Goal: Task Accomplishment & Management: Use online tool/utility

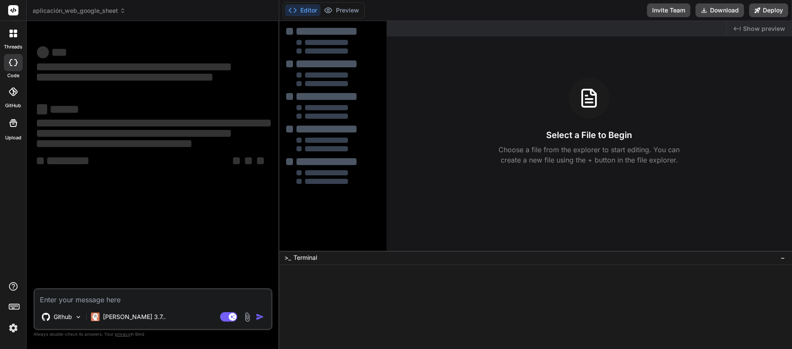
type textarea "x"
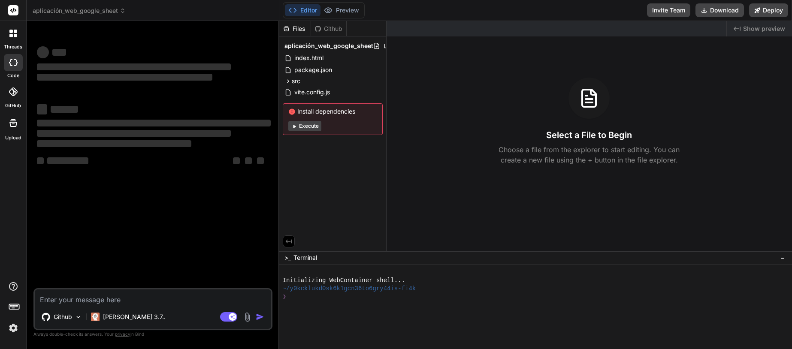
click at [12, 59] on icon at bounding box center [13, 62] width 9 height 7
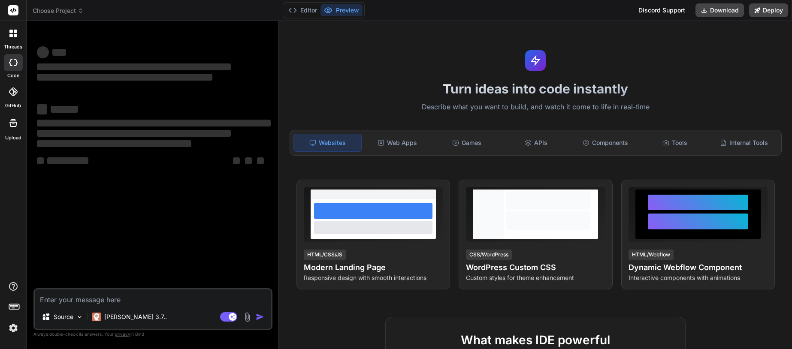
click at [63, 12] on span "Choose Project" at bounding box center [58, 10] width 51 height 9
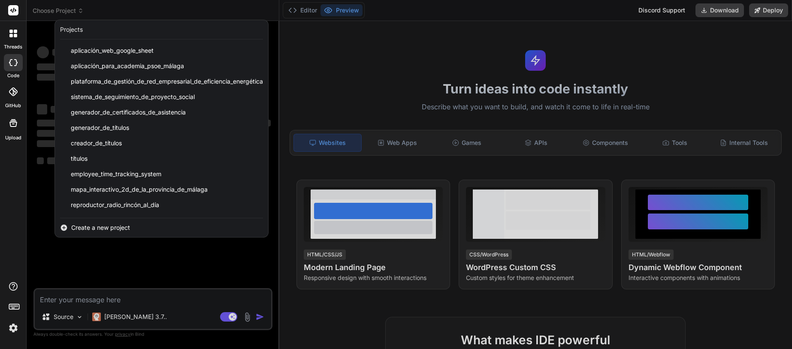
click at [63, 12] on div at bounding box center [396, 174] width 792 height 349
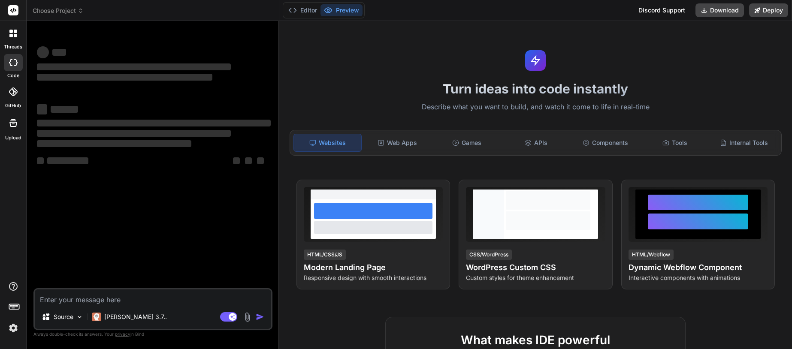
click at [63, 12] on span "Choose Project" at bounding box center [58, 10] width 51 height 9
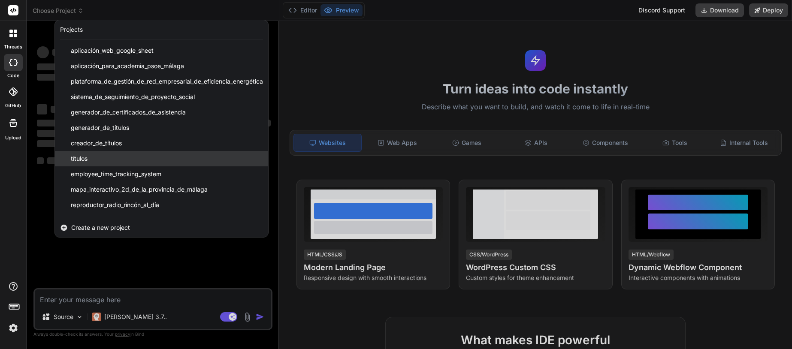
scroll to position [60, 0]
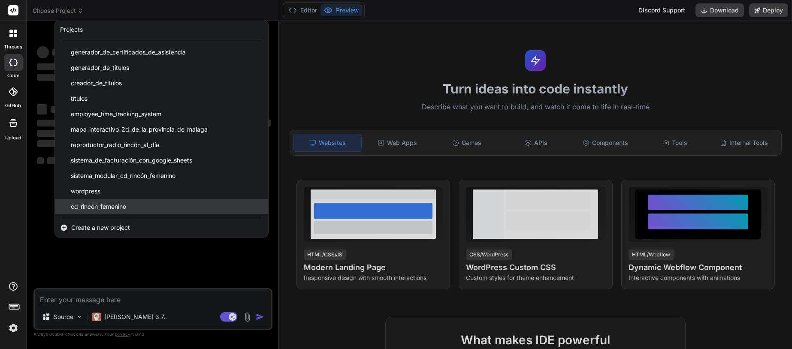
click at [109, 205] on span "cd_rincón_femenino" at bounding box center [98, 207] width 55 height 9
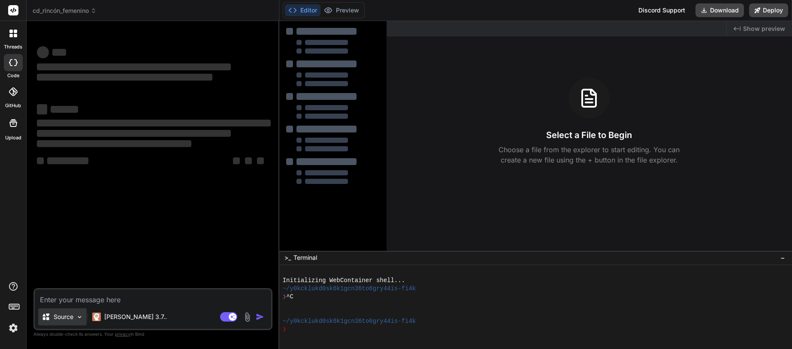
click at [73, 317] on p "Source" at bounding box center [64, 317] width 20 height 9
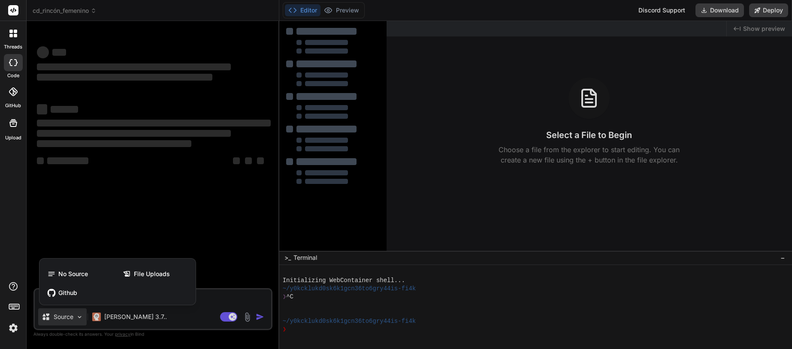
click at [75, 316] on div at bounding box center [396, 174] width 792 height 349
type textarea "x"
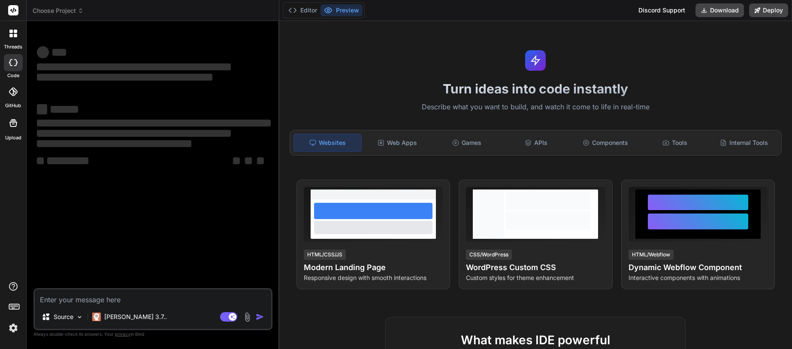
click at [66, 11] on span "Choose Project" at bounding box center [58, 10] width 51 height 9
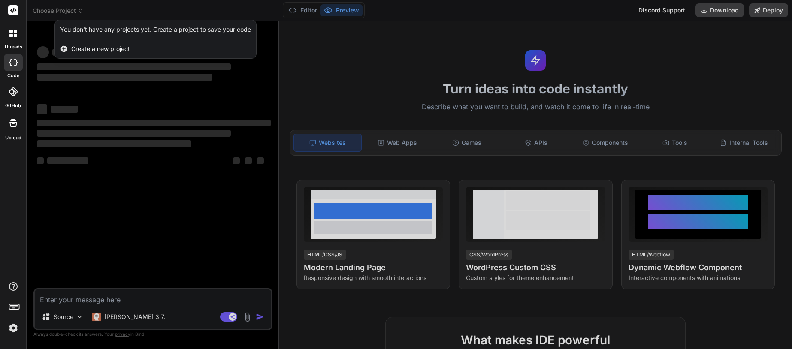
click at [73, 11] on div at bounding box center [396, 174] width 792 height 349
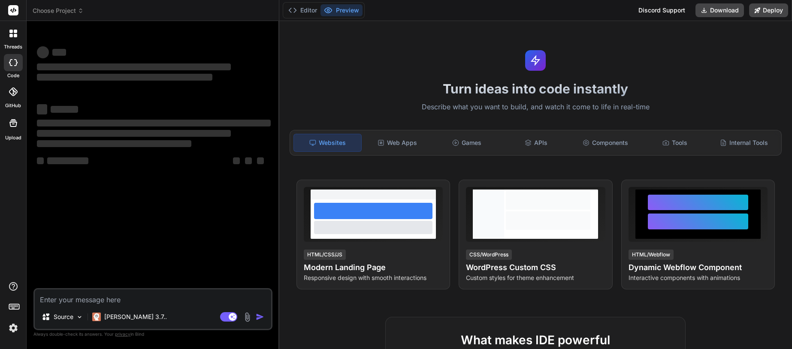
click at [15, 61] on icon at bounding box center [13, 62] width 9 height 7
type textarea "x"
click at [64, 8] on span "Choose Project" at bounding box center [58, 10] width 51 height 9
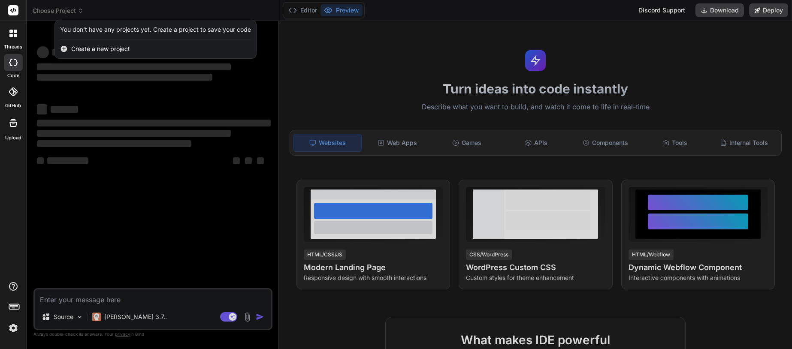
click at [112, 31] on div "You don't have any projects yet. Create a project to save your code" at bounding box center [155, 29] width 191 height 9
click at [28, 103] on div at bounding box center [396, 174] width 792 height 349
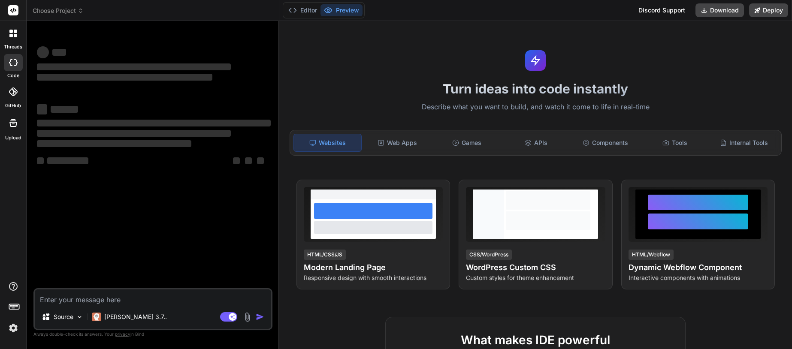
click at [15, 330] on img at bounding box center [13, 328] width 15 height 15
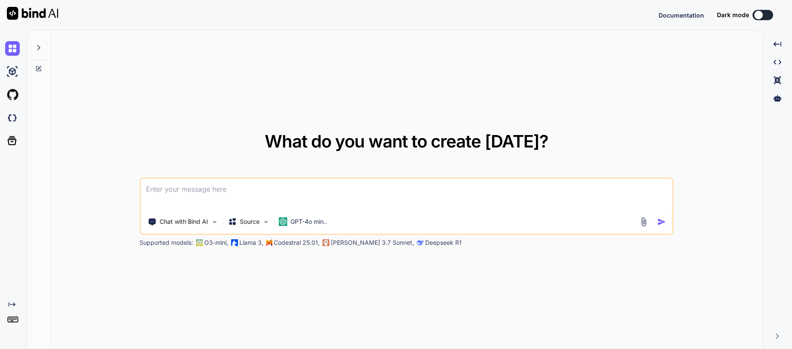
type textarea "x"
click at [14, 115] on img at bounding box center [12, 118] width 15 height 15
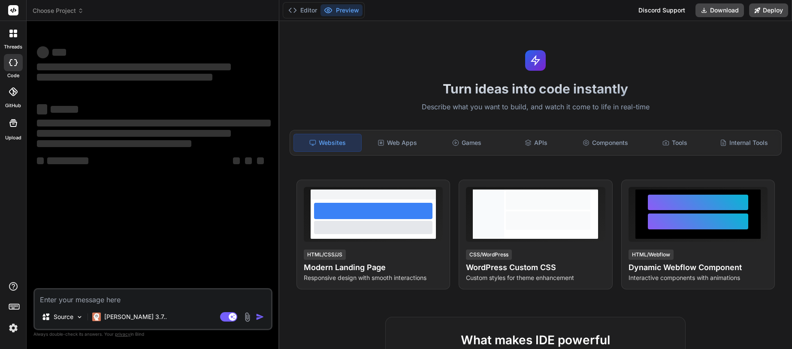
click at [41, 6] on span "Choose Project" at bounding box center [58, 10] width 51 height 9
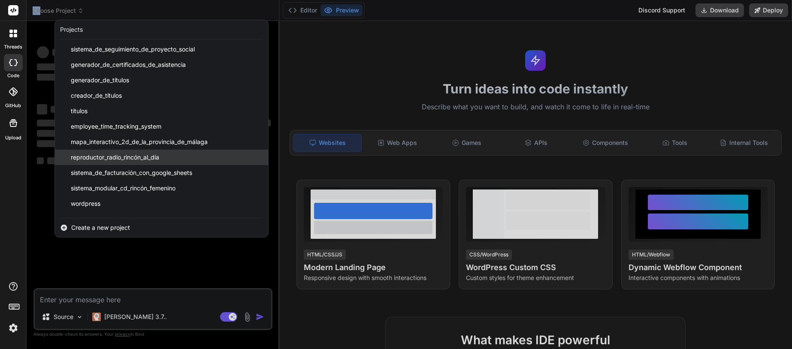
scroll to position [60, 0]
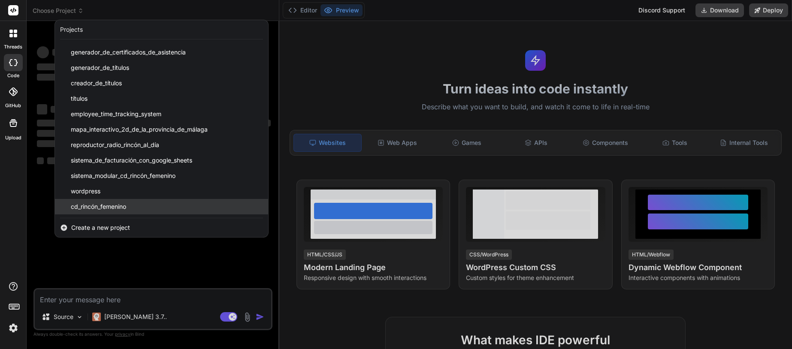
click at [126, 206] on span "cd_rincón_femenino" at bounding box center [98, 207] width 55 height 9
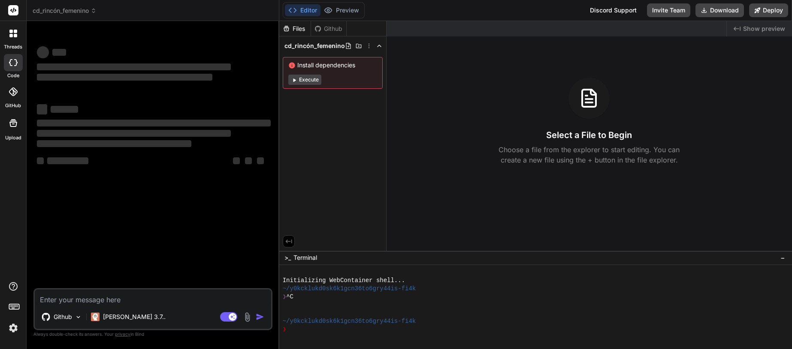
click at [335, 28] on div "Github" at bounding box center [328, 28] width 35 height 9
click at [329, 47] on span "cd_rincón_femenino" at bounding box center [314, 46] width 60 height 9
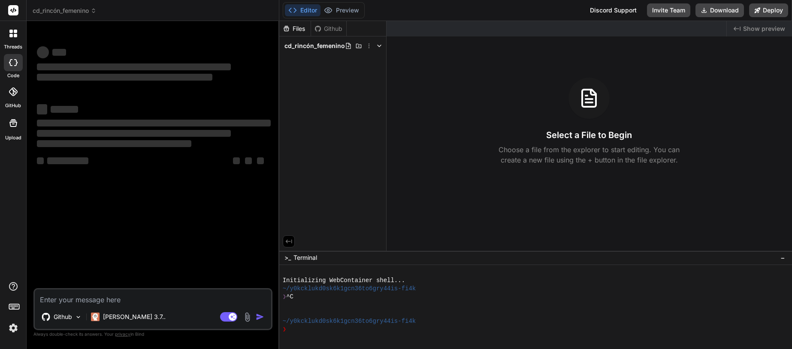
click at [329, 47] on span "cd_rincón_femenino" at bounding box center [314, 46] width 60 height 9
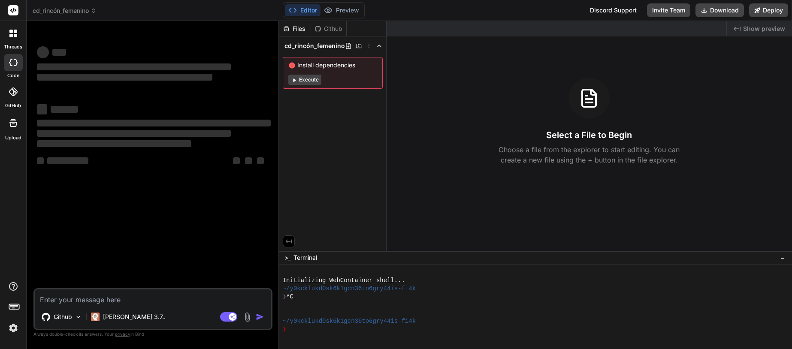
click at [330, 33] on div "Files Github" at bounding box center [312, 28] width 67 height 15
click at [70, 315] on p "Github" at bounding box center [63, 317] width 18 height 9
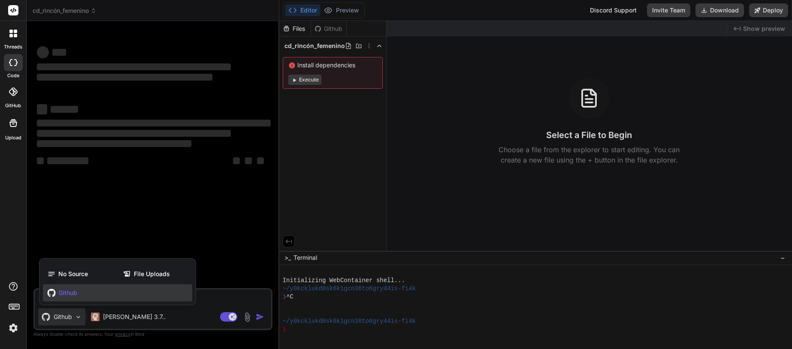
click at [78, 294] on div "Github" at bounding box center [117, 292] width 149 height 17
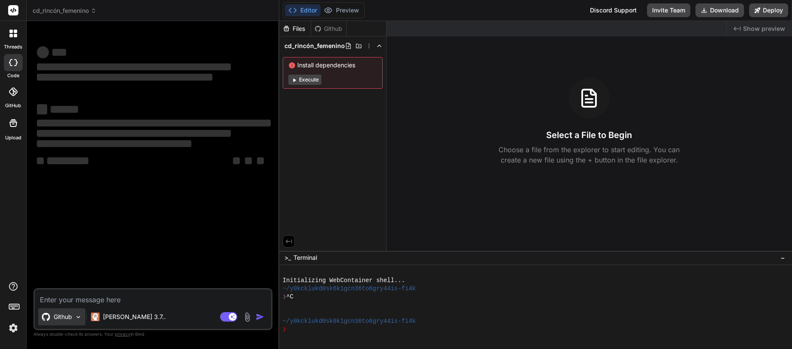
click at [78, 322] on div "Github" at bounding box center [61, 317] width 47 height 17
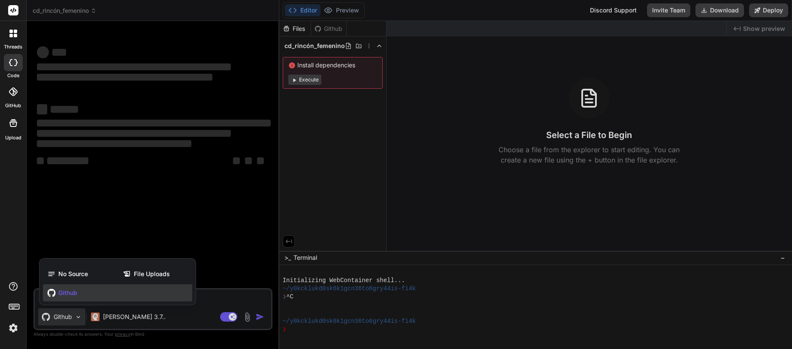
click at [78, 322] on div at bounding box center [396, 174] width 792 height 349
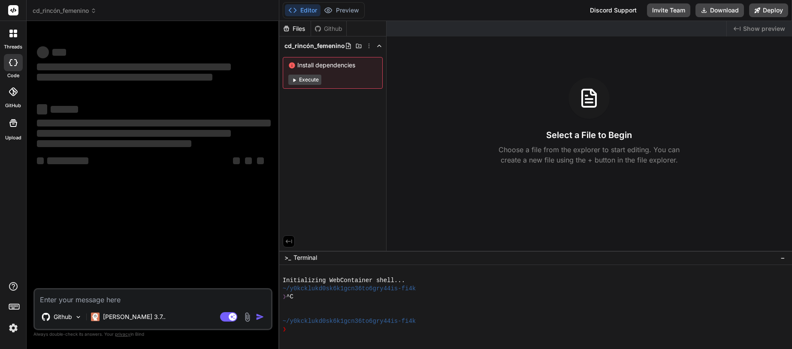
click at [119, 89] on div "‌ ‌ ‌ ‌ ‌ ‌ ‌ ‌ ‌ ‌ ‌ ‌ ‌ ‌" at bounding box center [154, 111] width 234 height 138
click at [96, 298] on textarea at bounding box center [153, 297] width 236 height 15
click at [8, 90] on div at bounding box center [13, 91] width 19 height 19
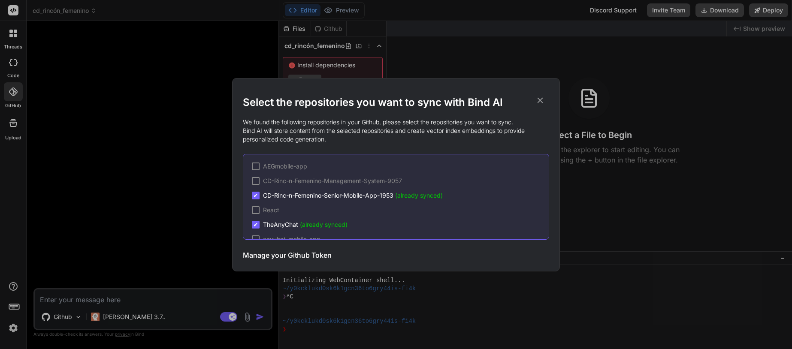
click at [160, 183] on div "Select the repositories you want to sync with Bind AI We found the following re…" at bounding box center [396, 174] width 792 height 349
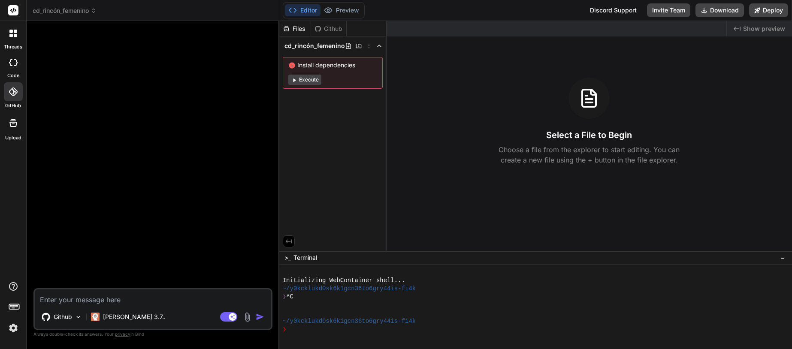
type textarea "x"
click at [338, 29] on div "Github" at bounding box center [328, 28] width 35 height 9
click at [338, 312] on div at bounding box center [532, 313] width 499 height 8
click at [10, 92] on icon at bounding box center [13, 92] width 9 height 9
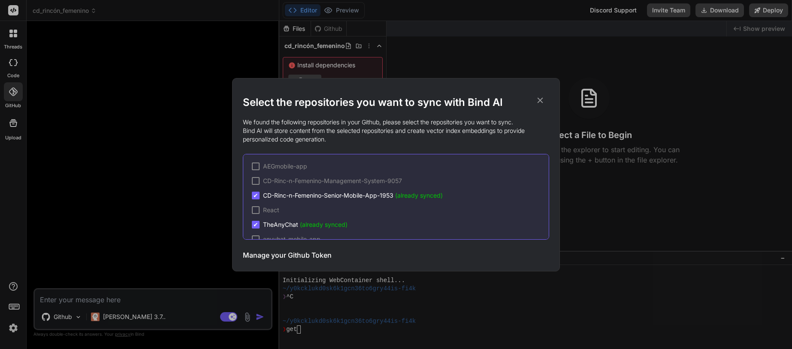
click at [411, 195] on span "(already synced)" at bounding box center [419, 195] width 48 height 7
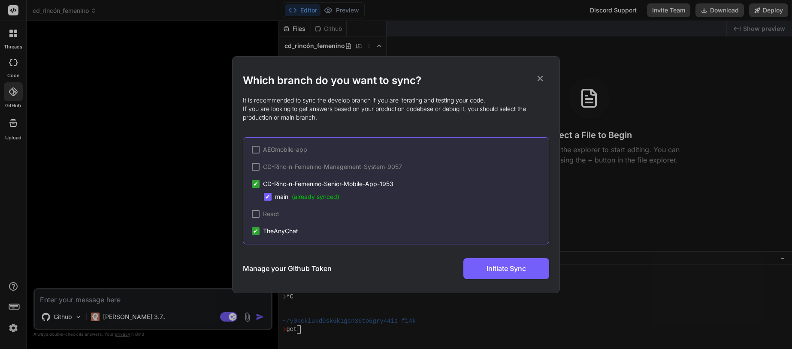
click at [185, 196] on div "Which branch do you want to sync? It is recommended to sync the develop branch …" at bounding box center [396, 174] width 792 height 349
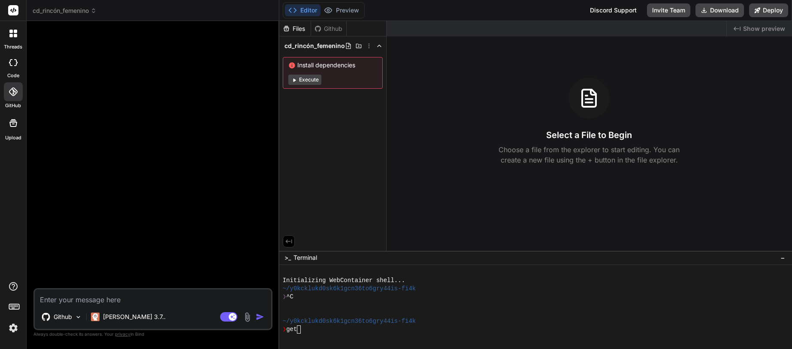
click at [339, 32] on div "Github" at bounding box center [328, 28] width 35 height 9
click at [339, 33] on div "Files Github" at bounding box center [312, 28] width 67 height 15
click at [348, 256] on div ">_ Terminal −" at bounding box center [535, 258] width 513 height 14
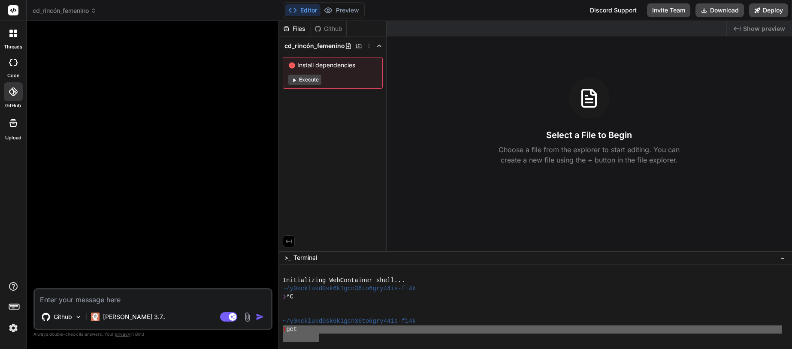
drag, startPoint x: 316, startPoint y: 334, endPoint x: 277, endPoint y: 331, distance: 39.2
click at [277, 331] on div "cd_rincón_femenino Created with Pixso. Custom Bot Bind AI Web Search Created wi…" at bounding box center [409, 174] width 765 height 349
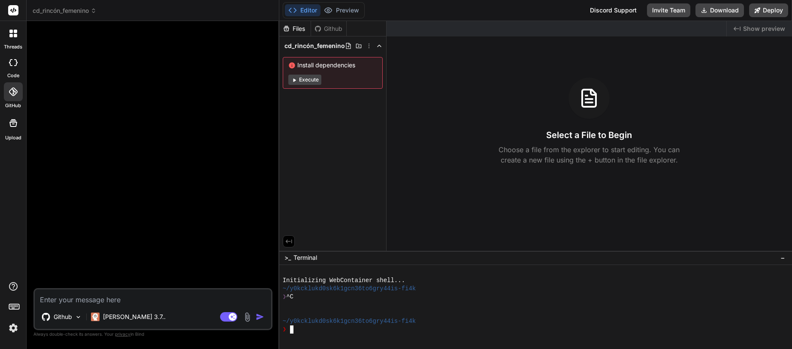
type textarea "gh repo clone Javijerez/CD-Rinc-n-Femenino-Management-System-9057"
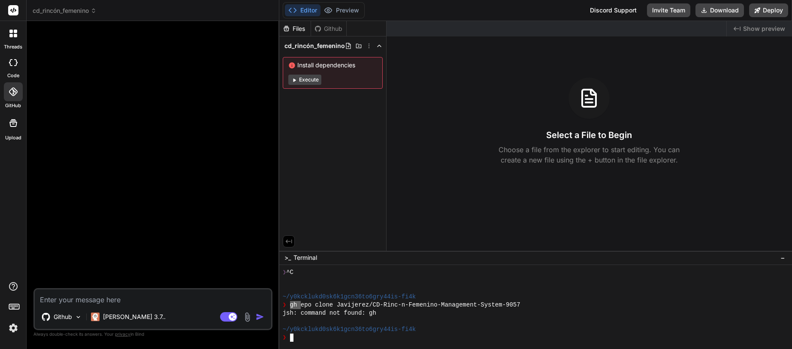
drag, startPoint x: 302, startPoint y: 305, endPoint x: 290, endPoint y: 305, distance: 12.0
drag, startPoint x: 525, startPoint y: 305, endPoint x: 305, endPoint y: 309, distance: 219.7
click at [302, 309] on div "❯ gh repo clone Javijerez/CD-Rinc-n-Femenino-Management-System-9057" at bounding box center [532, 305] width 499 height 8
click at [316, 342] on div at bounding box center [535, 307] width 513 height 85
type textarea "repo clone Javijerez/CD-Rinc-n-Femenino-Management-System-9057"
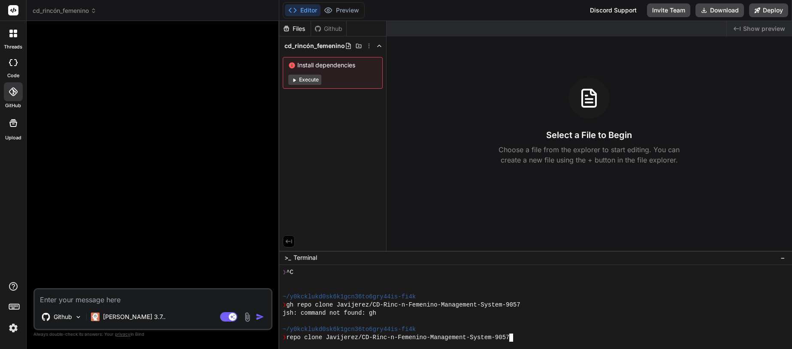
scroll to position [57, 0]
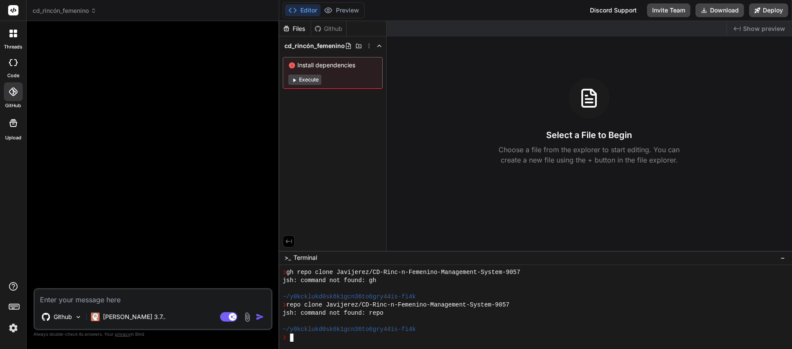
click at [339, 31] on div "Github" at bounding box center [328, 28] width 35 height 9
click at [76, 316] on img at bounding box center [78, 317] width 7 height 7
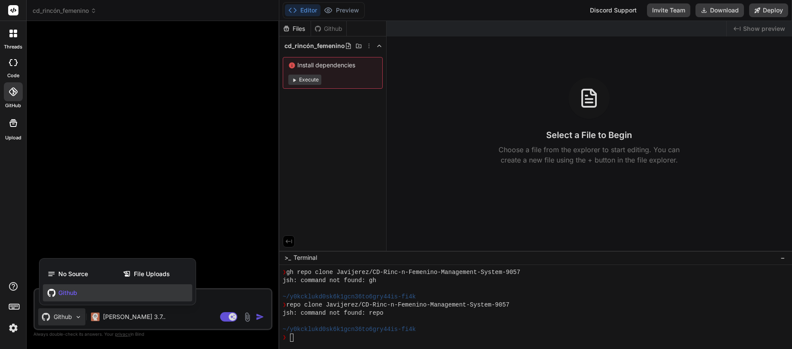
click at [76, 315] on div at bounding box center [396, 174] width 792 height 349
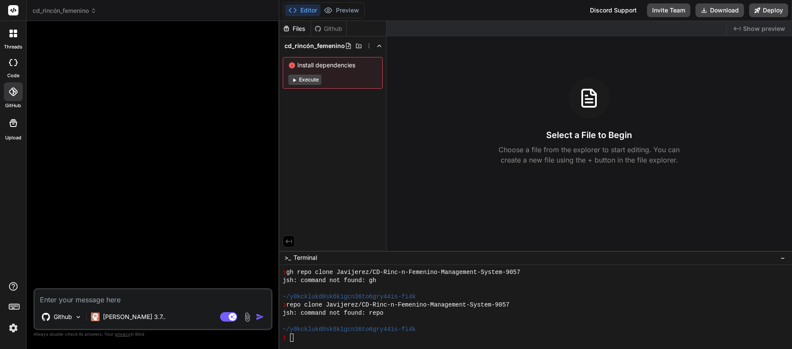
click at [298, 24] on div "Files" at bounding box center [295, 28] width 32 height 15
click at [297, 29] on div "Files" at bounding box center [294, 28] width 31 height 9
click at [302, 78] on button "Execute" at bounding box center [304, 80] width 33 height 10
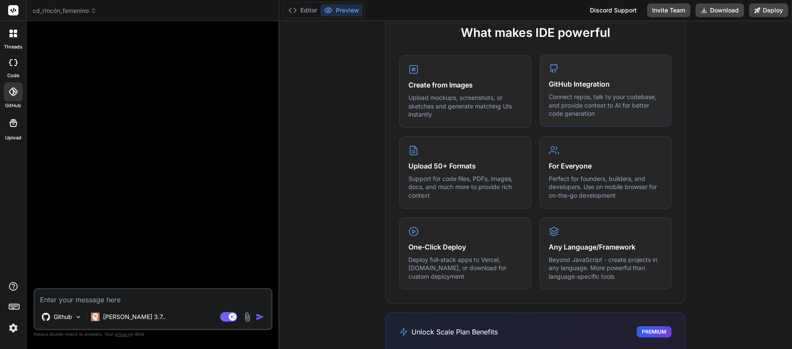
scroll to position [155, 0]
type textarea "x"
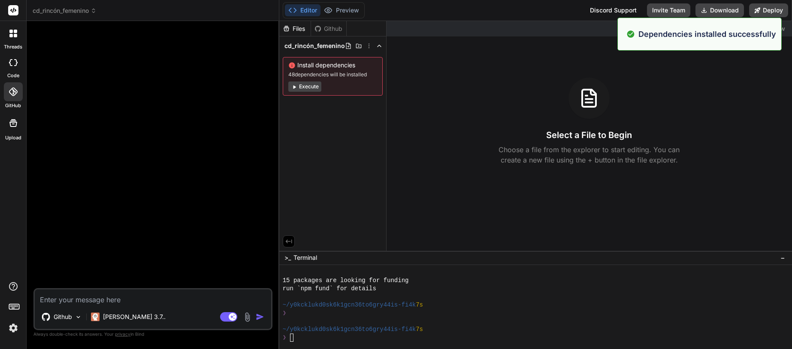
click at [592, 98] on div "Select a File to Begin Choose a file from the explorer to start editing. You ca…" at bounding box center [589, 122] width 405 height 88
drag, startPoint x: 73, startPoint y: 301, endPoint x: 83, endPoint y: 299, distance: 9.5
click at [74, 301] on textarea at bounding box center [153, 297] width 236 height 15
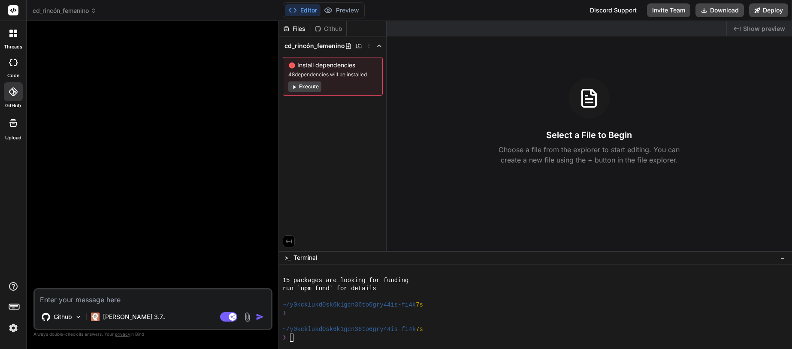
type textarea "c"
type textarea "x"
type textarea "co"
type textarea "x"
type textarea "com"
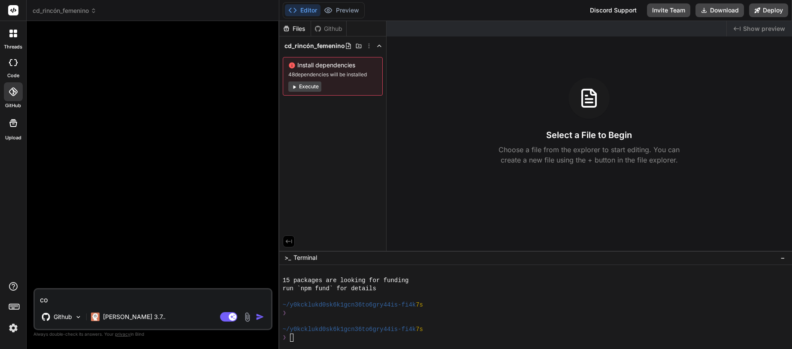
type textarea "x"
type textarea "como"
type textarea "x"
type textarea "como"
type textarea "x"
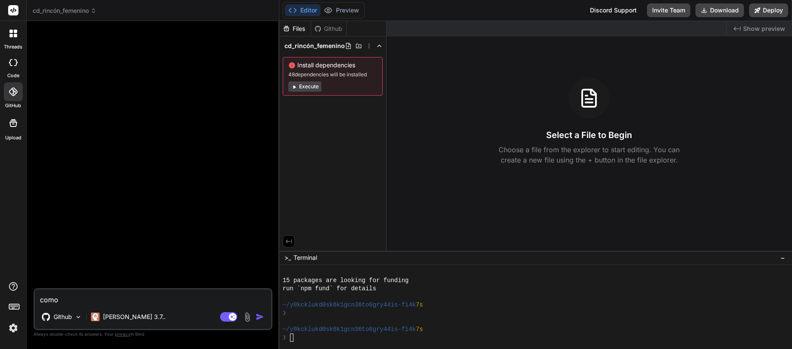
type textarea "como n"
type textarea "x"
type textarea "como"
type textarea "x"
type textarea "como c"
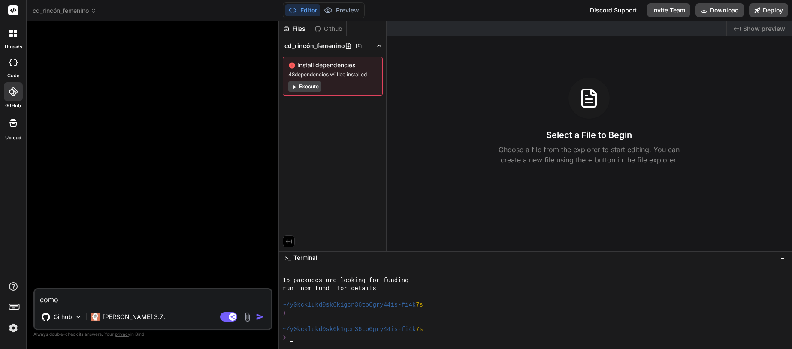
type textarea "x"
type textarea "como co"
type textarea "x"
type textarea "como con"
type textarea "x"
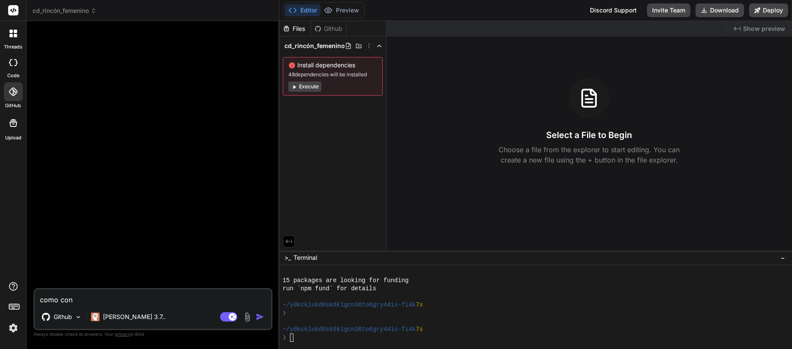
type textarea "como cone"
type textarea "x"
type textarea "como conec"
type textarea "x"
type textarea "como conect"
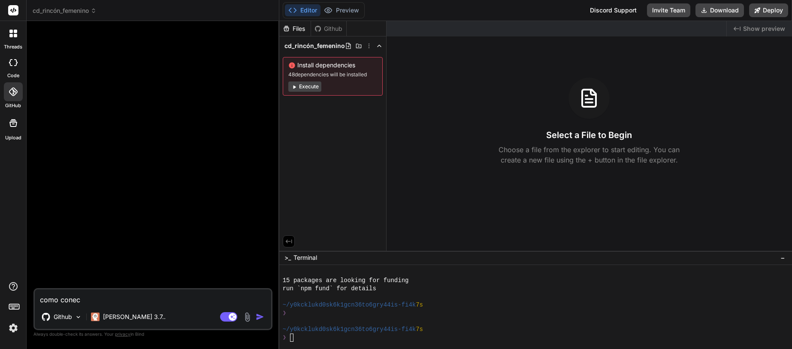
type textarea "x"
type textarea "como conecto"
type textarea "x"
type textarea "como conecto"
type textarea "x"
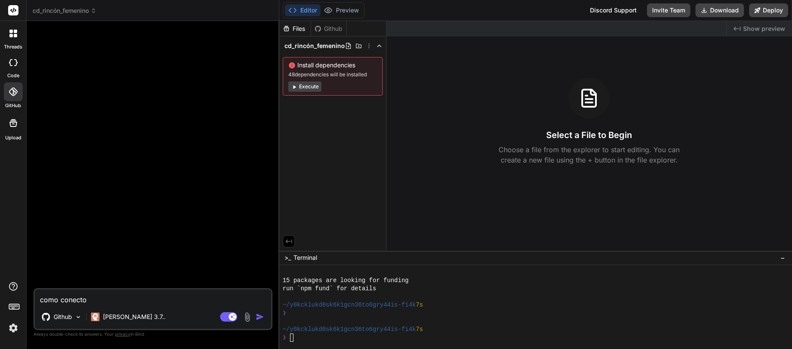
type textarea "como conecto u"
type textarea "x"
type textarea "como conecto un"
type textarea "x"
type textarea "como conecto un"
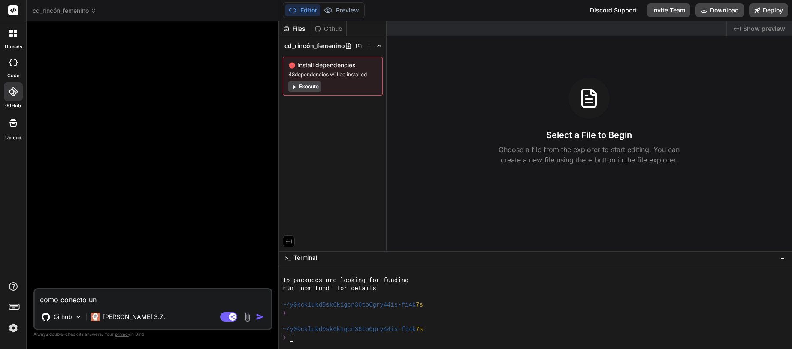
type textarea "x"
type textarea "como conecto un r"
type textarea "x"
type textarea "como conecto un re"
type textarea "x"
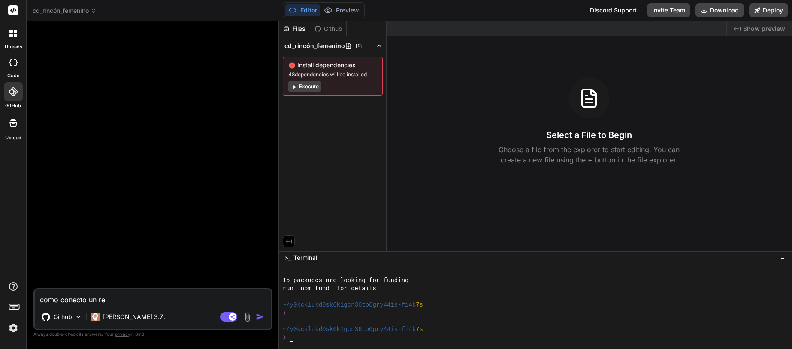
type textarea "como conecto un rep"
type textarea "x"
type textarea "como conecto un repo"
type textarea "x"
type textarea "como conecto un repo"
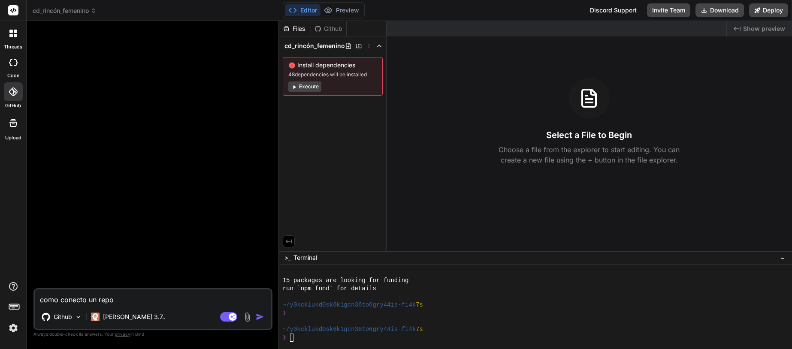
type textarea "x"
type textarea "como conecto un repo d"
type textarea "x"
type textarea "como conecto un repo de"
type textarea "x"
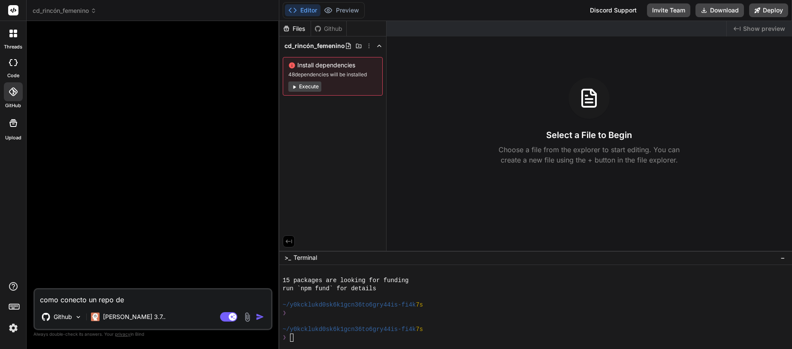
type textarea "como conecto un repo de"
type textarea "x"
type textarea "como conecto un repo de g"
type textarea "x"
type textarea "como conecto un repo de gi"
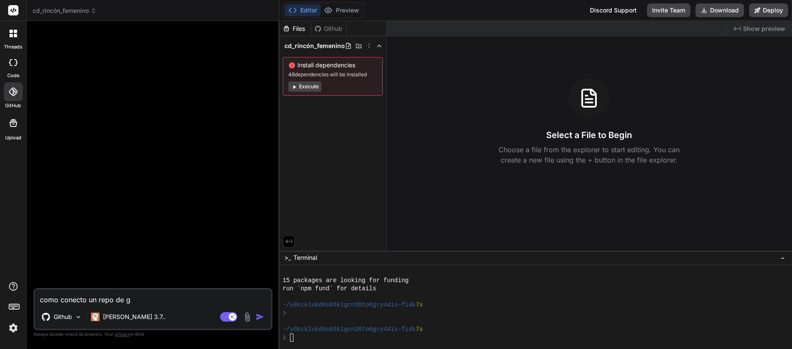
type textarea "x"
type textarea "como conecto un repo de git"
type textarea "x"
type textarea "como conecto un repo de gith"
type textarea "x"
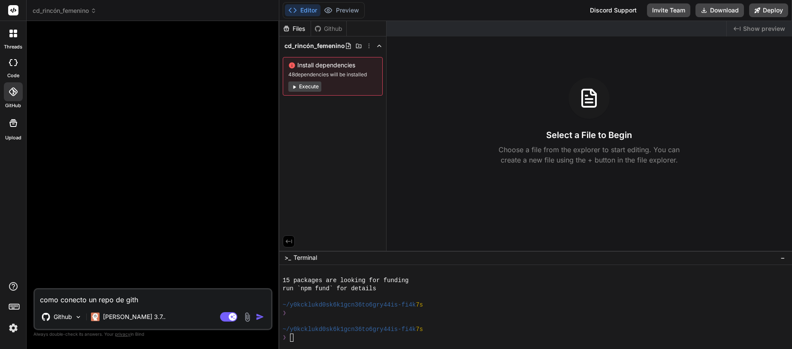
type textarea "como conecto un repo de githu"
type textarea "x"
type textarea "como conecto un repo de github"
type textarea "x"
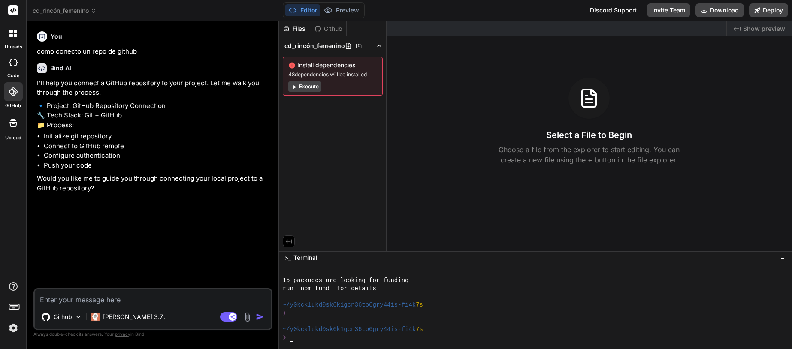
type textarea "x"
click at [169, 301] on textarea at bounding box center [153, 297] width 236 height 15
type textarea "y"
type textarea "x"
type textarea "ye"
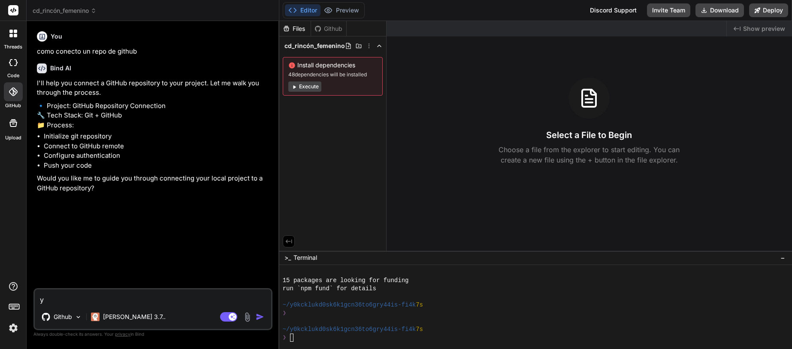
type textarea "x"
type textarea "yes"
type textarea "x"
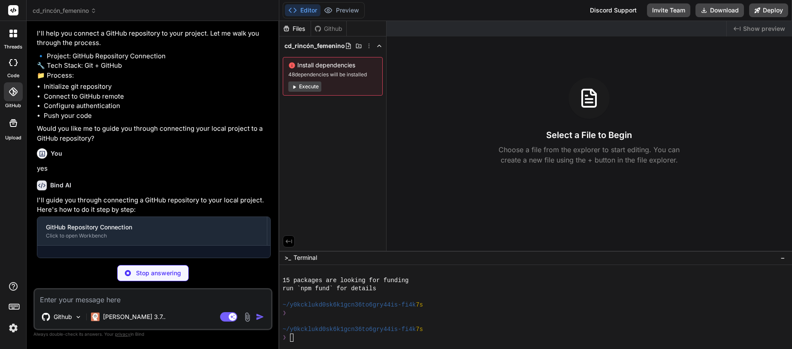
scroll to position [83, 0]
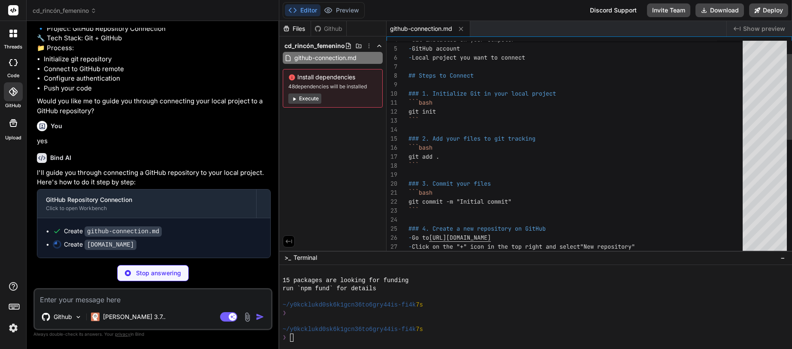
type textarea "x"
type textarea "echo "# Verificar conexión" echo "git remote -v""
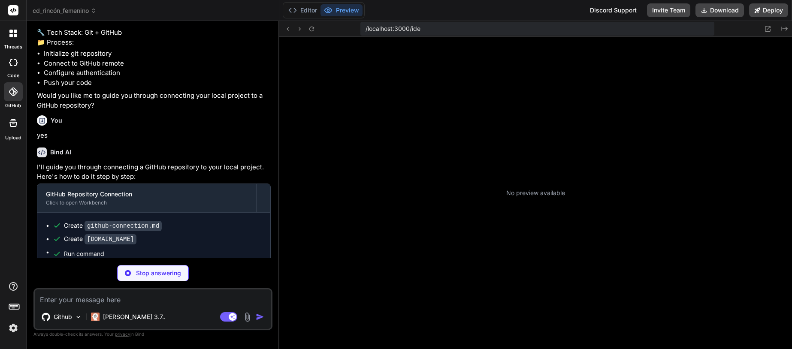
scroll to position [359, 0]
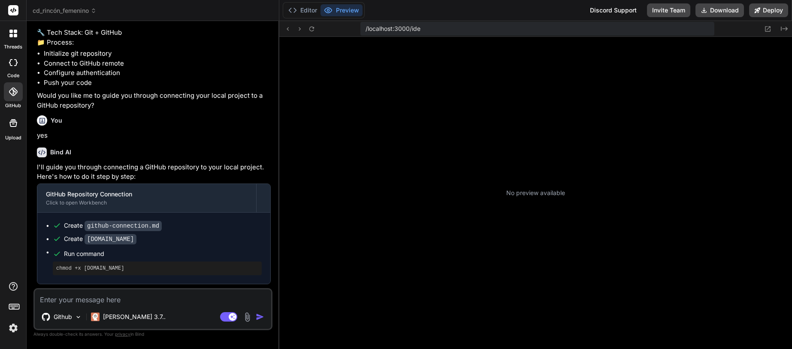
type textarea "x"
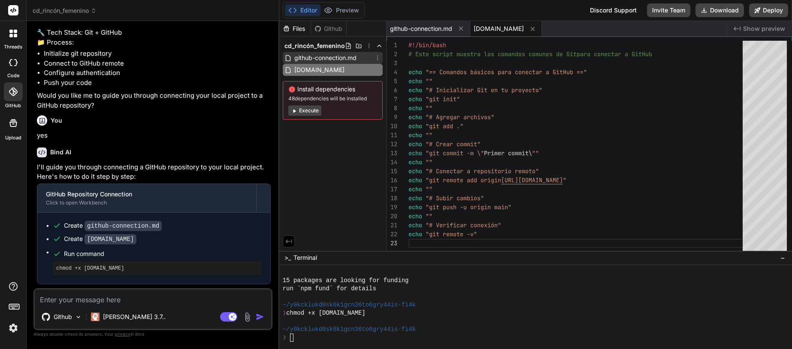
click at [338, 59] on span "github-connection.md" at bounding box center [325, 58] width 64 height 10
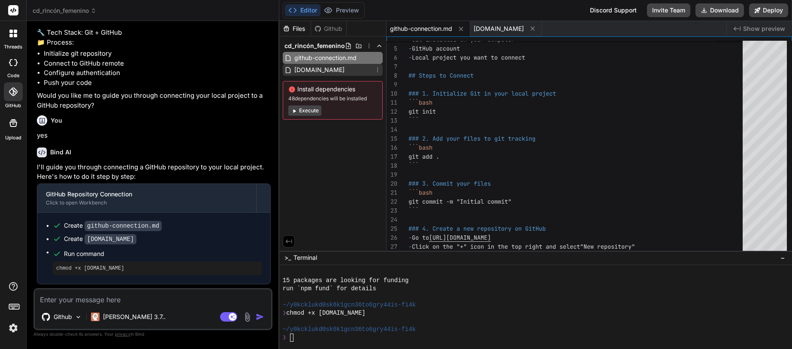
click at [335, 68] on span "[DOMAIN_NAME]" at bounding box center [319, 70] width 52 height 10
type textarea "echo "# Verificar conexión" echo "git remote -v""
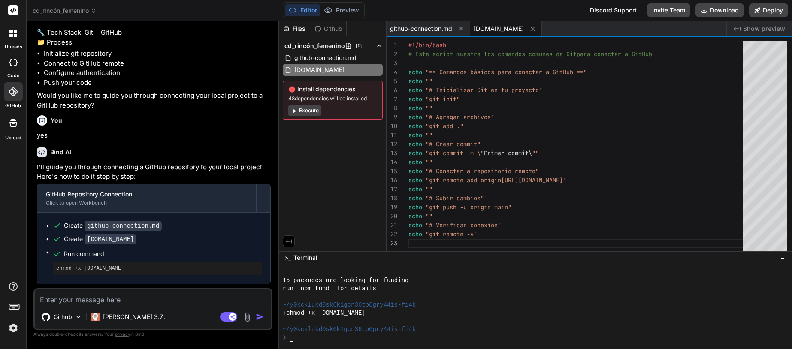
click at [361, 339] on div "❯" at bounding box center [532, 338] width 499 height 8
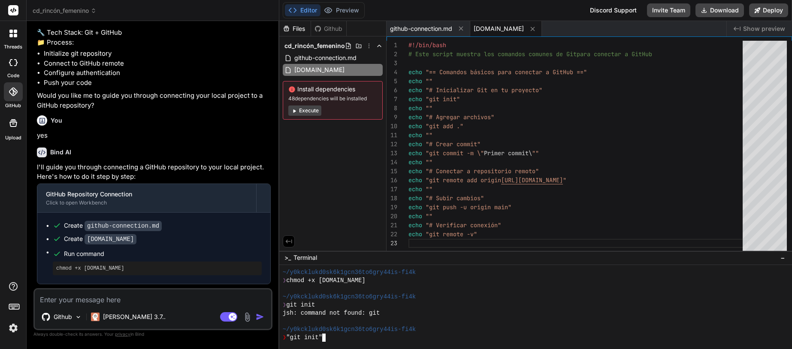
scroll to position [424, 0]
type textarea "echo "" echo "# Crear commit" echo "git commit -m \"Primer commit\"" echo "" ec…"
click at [557, 183] on div "echo "== Comandos básicos para conectar a GitHub ==" echo "" echo "# Inicializa…" at bounding box center [577, 148] width 339 height 214
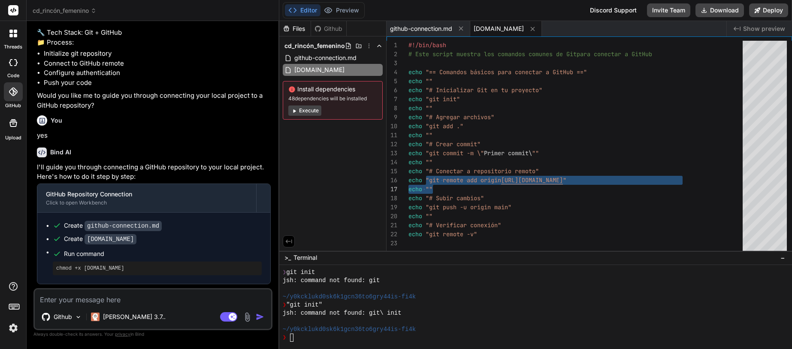
drag, startPoint x: 427, startPoint y: 180, endPoint x: 439, endPoint y: 188, distance: 14.1
click at [439, 188] on div "echo "== Comandos básicos para conectar a GitHub ==" echo "" echo "# Inicializa…" at bounding box center [577, 148] width 339 height 214
click at [438, 187] on div "echo "== Comandos básicos para conectar a GitHub ==" echo "" echo "# Inicializa…" at bounding box center [577, 148] width 339 height 214
drag, startPoint x: 426, startPoint y: 180, endPoint x: 691, endPoint y: 177, distance: 264.3
click at [691, 177] on div "echo "== Comandos básicos para conectar a GitHub ==" echo "" echo "# Inicializa…" at bounding box center [577, 148] width 339 height 214
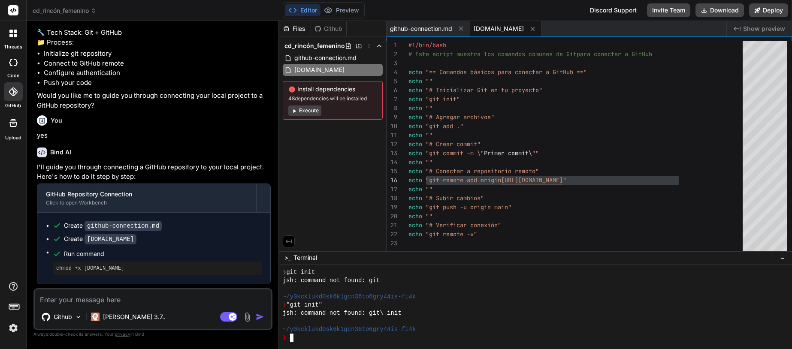
click at [306, 337] on div "❯" at bounding box center [532, 338] width 499 height 8
type textarea ""git remote add origin [URL][DOMAIN_NAME]""
drag, startPoint x: 547, startPoint y: 336, endPoint x: 374, endPoint y: 340, distance: 173.4
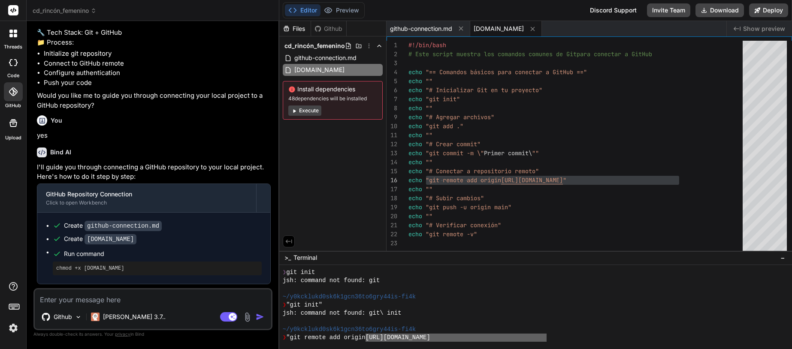
type textarea "[URL][DOMAIN_NAME]"
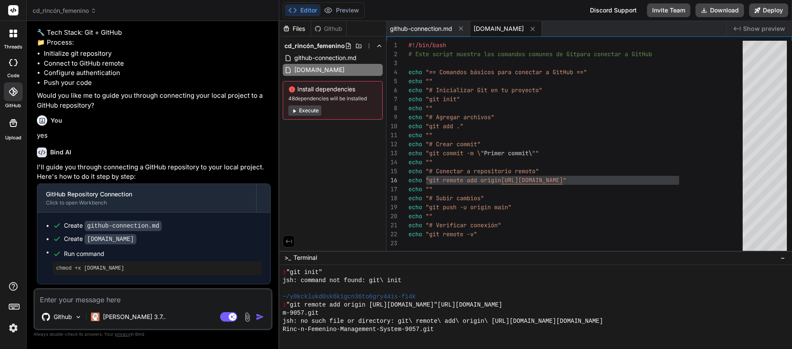
scroll to position [457, 0]
click at [510, 31] on span "[DOMAIN_NAME]" at bounding box center [499, 28] width 50 height 9
click at [511, 25] on span "[DOMAIN_NAME]" at bounding box center [499, 28] width 50 height 9
click at [422, 27] on span "github-connection.md" at bounding box center [421, 28] width 62 height 9
type textarea "## Authentication - If prompted for credentials, enter your GitHub username and…"
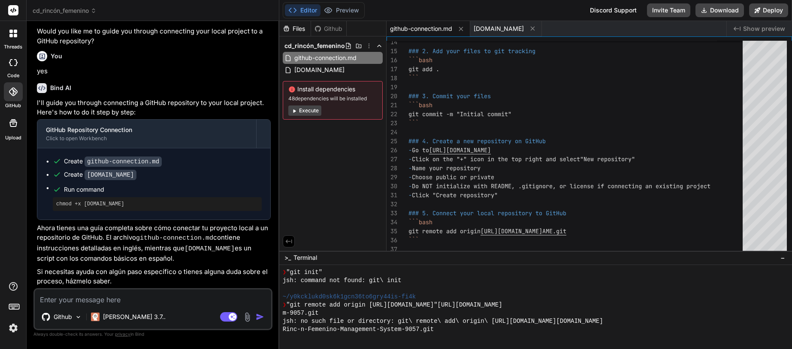
scroll to position [164, 0]
click at [333, 30] on div "Github" at bounding box center [328, 28] width 35 height 9
click at [71, 318] on p "Github" at bounding box center [63, 317] width 18 height 9
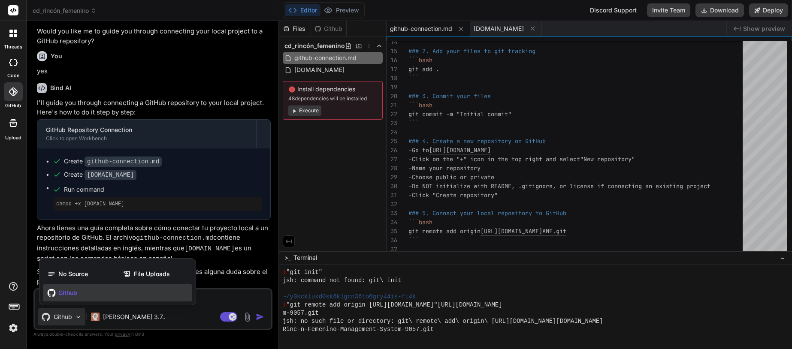
click at [73, 318] on div at bounding box center [396, 174] width 792 height 349
type textarea "x"
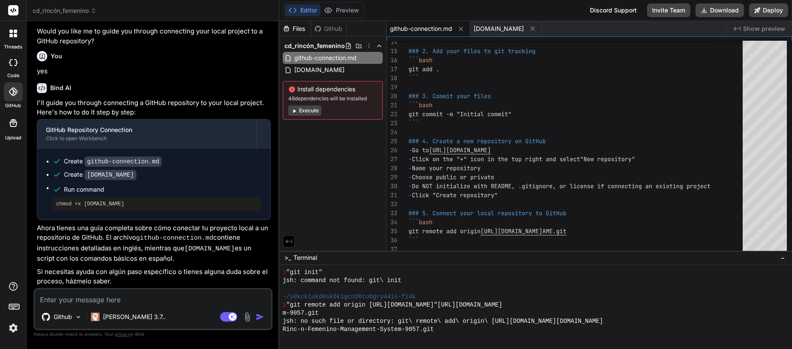
click at [84, 302] on textarea at bounding box center [153, 297] width 236 height 15
type textarea "a"
type textarea "x"
type textarea "an"
type textarea "x"
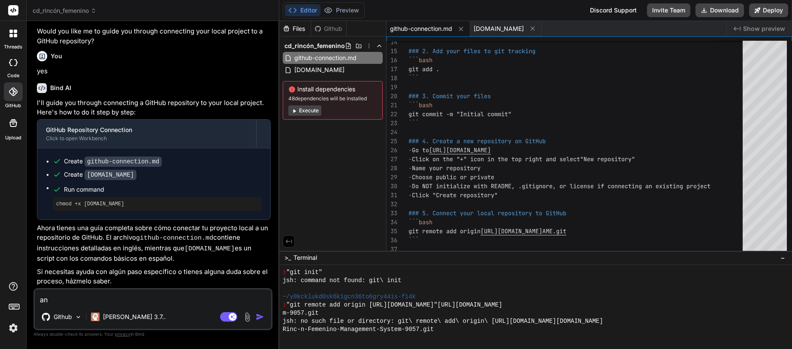
type textarea "ana"
type textarea "x"
type textarea "anal"
type textarea "x"
type textarea "anali"
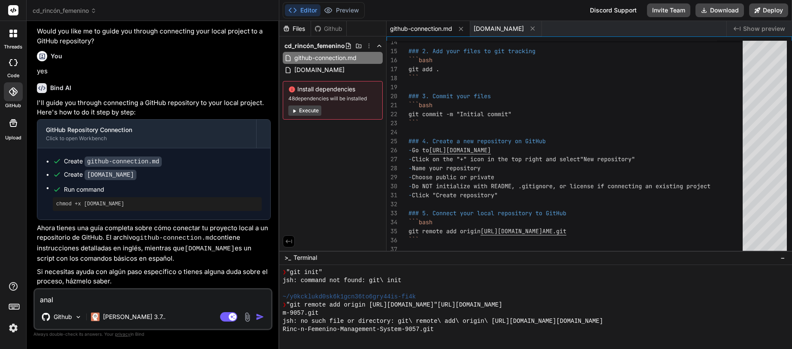
type textarea "x"
type textarea "analiz"
type textarea "x"
type textarea "analiza"
type textarea "x"
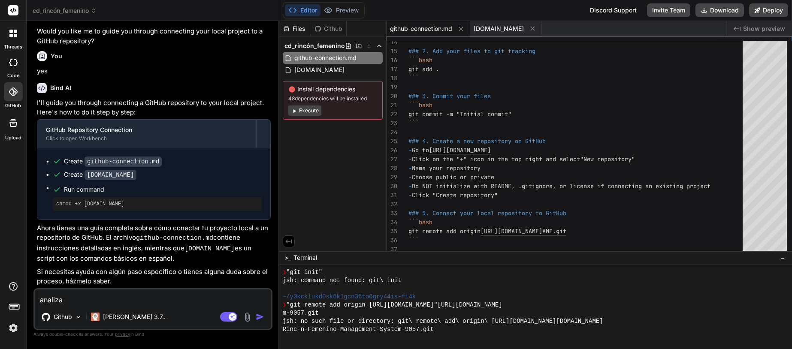
type textarea "analiza"
type textarea "x"
type textarea "analiza e"
type textarea "x"
type textarea "analiza el"
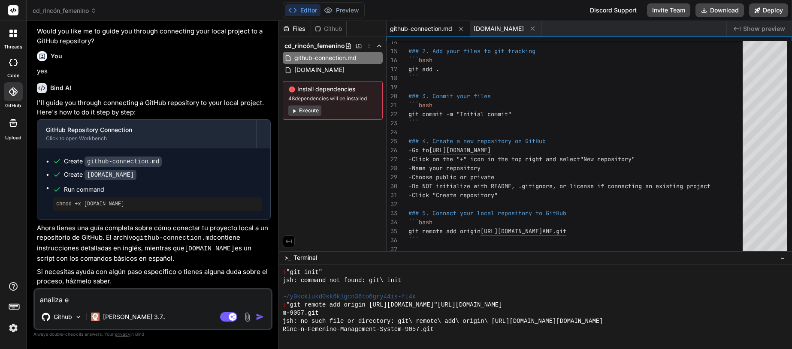
type textarea "x"
type textarea "analiza el"
type textarea "x"
type textarea "analiza el p"
type textarea "x"
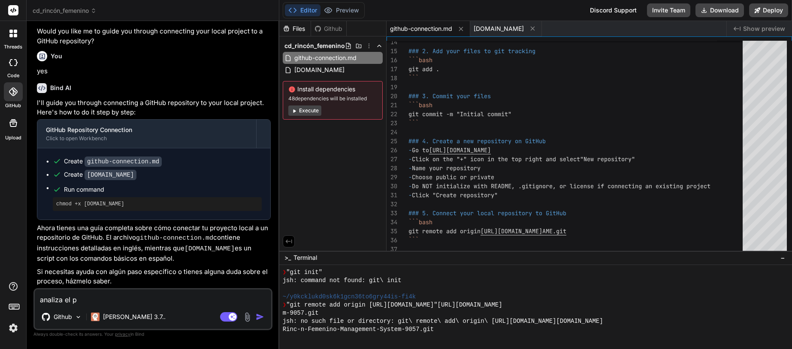
type textarea "analiza el pr"
type textarea "x"
type textarea "analiza el pro"
type textarea "x"
type textarea "analiza el proy"
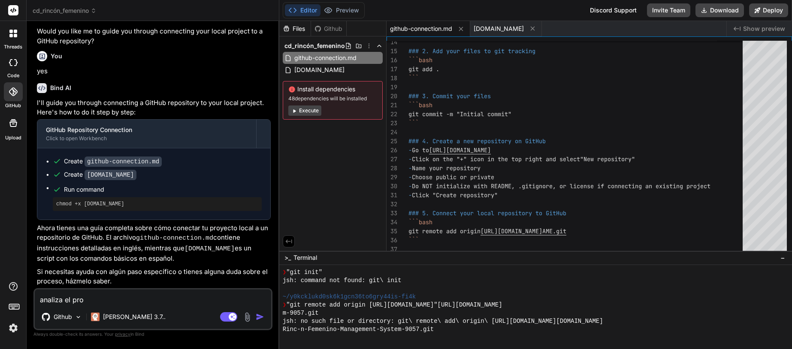
type textarea "x"
type textarea "analiza el proye"
type textarea "x"
type textarea "analiza el proyec"
type textarea "x"
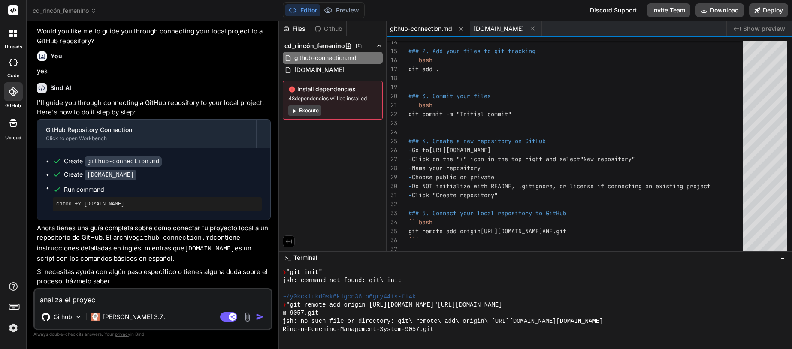
type textarea "analiza el proyect"
type textarea "x"
type textarea "analiza el proyecto"
type textarea "x"
click at [19, 91] on div at bounding box center [13, 91] width 19 height 19
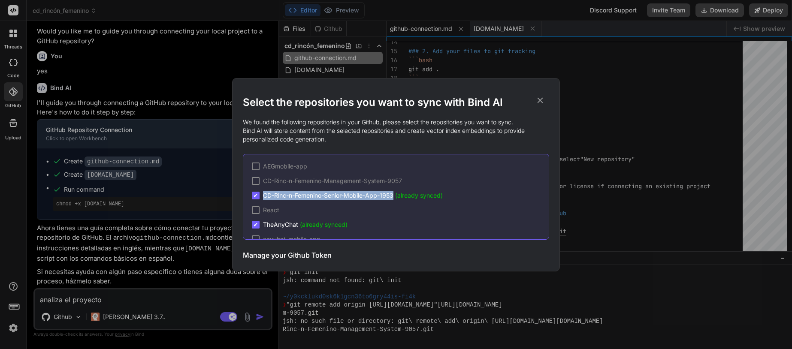
drag, startPoint x: 395, startPoint y: 196, endPoint x: 263, endPoint y: 197, distance: 132.2
click at [263, 197] on span "CD-Rinc-n-Femenino-Senior-Mobile-App-1953 (already synced)" at bounding box center [353, 195] width 180 height 9
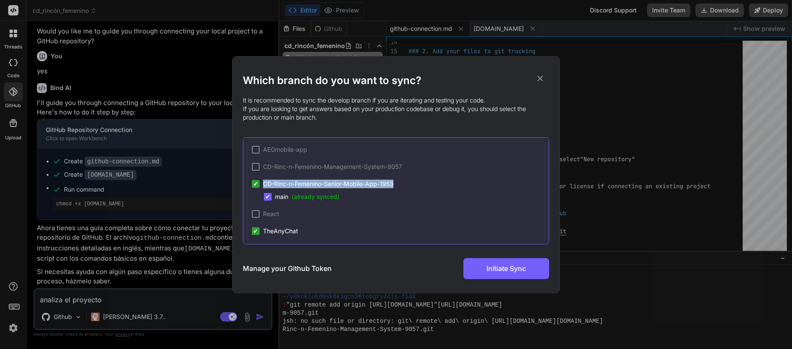
drag, startPoint x: 265, startPoint y: 185, endPoint x: 399, endPoint y: 185, distance: 133.9
click at [399, 185] on div "✔ CD-Rinc-n-Femenino-Senior-Mobile-App-1953" at bounding box center [400, 184] width 297 height 9
copy span "CD-Rinc-n-Femenino-Senior-Mobile-App-1953"
click at [123, 302] on div "Which branch do you want to sync? It is recommended to sync the develop branch …" at bounding box center [396, 174] width 792 height 349
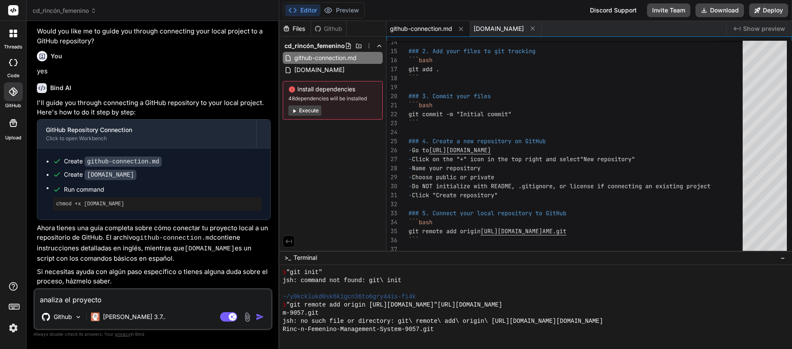
click at [124, 300] on textarea "analiza el proyecto" at bounding box center [153, 297] width 236 height 15
type textarea "analiza el proyecto"
type textarea "x"
paste textarea "CD-Rinc-n-Femenino-Senior-Mobile-App-1953"
type textarea "analiza el proyecto CD-Rinc-n-Femenino-Senior-Mobile-App-1953"
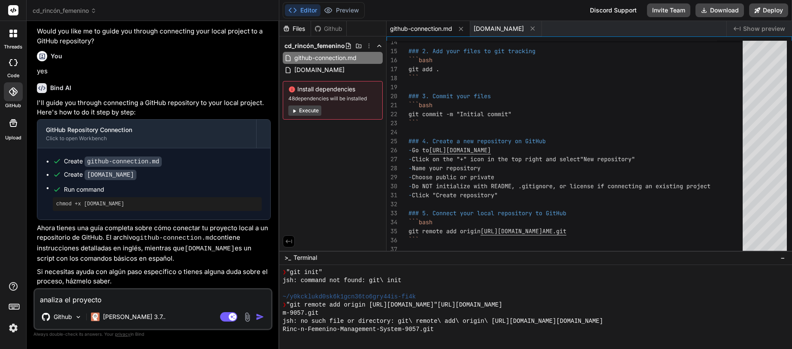
type textarea "x"
type textarea "analiza el proyecto CD-Rinc-n-Femenino-Senior-Mobile-App-1953"
type textarea "x"
type textarea "analiza el proyecto CD-Rinc-n-Femenino-Senior-Mobile-App-1953 d"
type textarea "x"
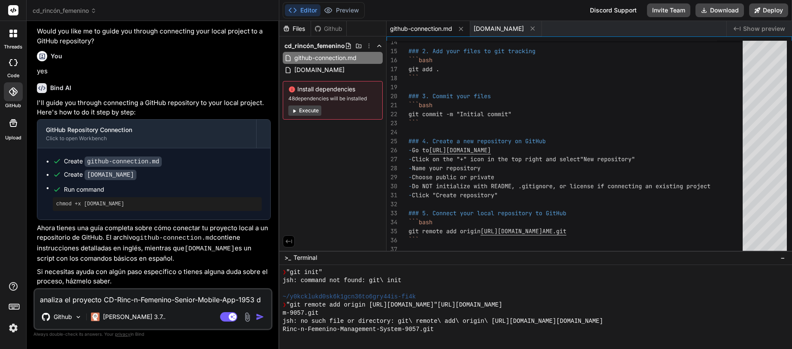
type textarea "analiza el proyecto CD-Rinc-n-Femenino-Senior-Mobile-App-1953 de"
type textarea "x"
type textarea "analiza el proyecto CD-Rinc-n-Femenino-Senior-Mobile-App-1953 de"
type textarea "x"
type textarea "analiza el proyecto CD-Rinc-n-Femenino-Senior-Mobile-App-1953 de g"
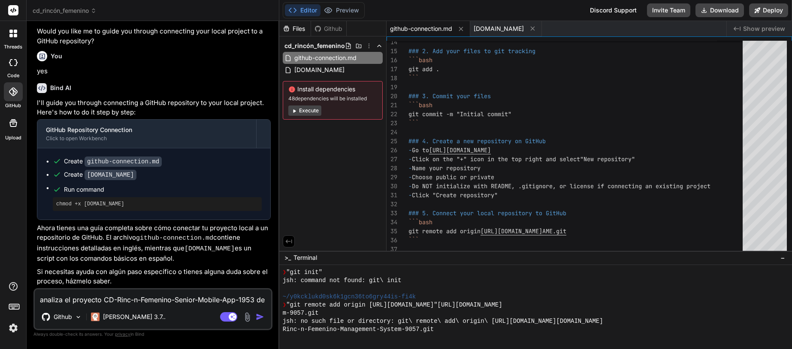
type textarea "x"
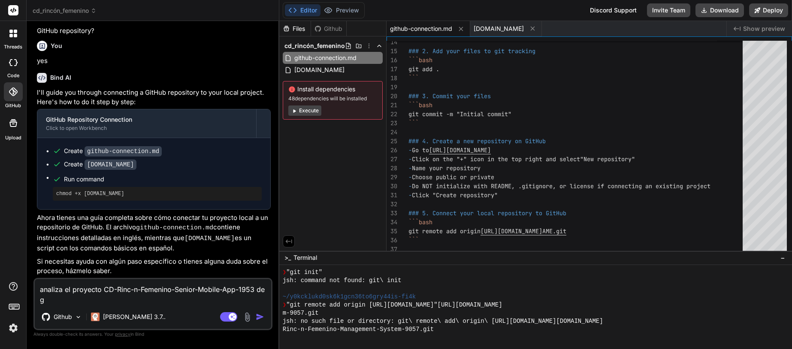
type textarea "analiza el proyecto CD-Rinc-n-Femenino-Senior-Mobile-App-1953 de gi"
type textarea "x"
type textarea "analiza el proyecto CD-Rinc-n-Femenino-Senior-Mobile-App-1953 de git"
type textarea "x"
type textarea "analiza el proyecto CD-Rinc-n-Femenino-Senior-Mobile-App-1953 de git"
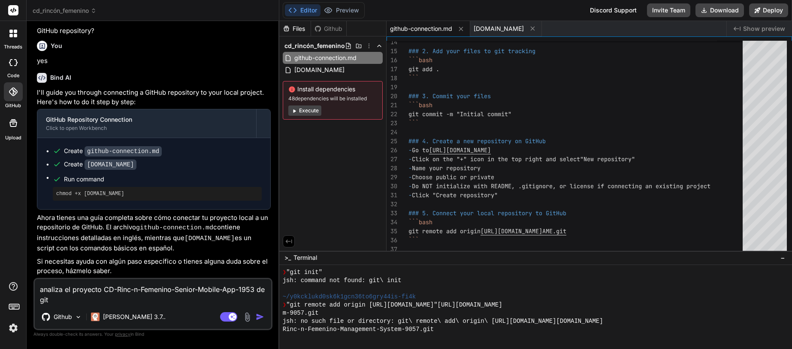
type textarea "x"
type textarea "analiza el proyecto CD-Rinc-n-Femenino-Senior-Mobile-App-1953 de git h"
type textarea "x"
type textarea "analiza el proyecto CD-Rinc-n-Femenino-Senior-Mobile-App-1953 de git hu"
type textarea "x"
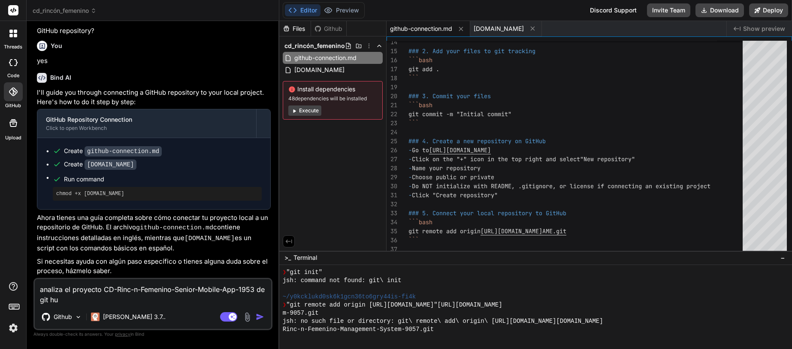
type textarea "analiza el proyecto CD-Rinc-n-Femenino-Senior-Mobile-App-1953 de git hub"
type textarea "x"
type textarea "analiza el proyecto CD-Rinc-n-Femenino-Senior-Mobile-App-1953 de git hub"
type textarea "x"
type textarea "analiza el proyecto CD-Rinc-n-Femenino-Senior-Mobile-App-1953 de git hub y"
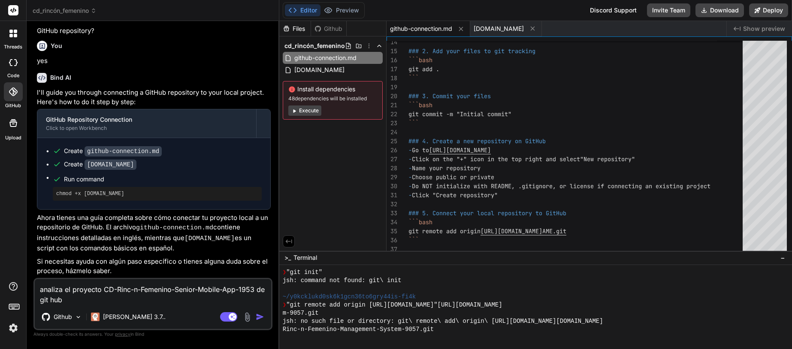
type textarea "x"
type textarea "analiza el proyecto CD-Rinc-n-Femenino-Senior-Mobile-App-1953 de git hub y"
type textarea "x"
type textarea "analiza el proyecto CD-Rinc-n-Femenino-Senior-Mobile-App-1953 de git hub y c"
type textarea "x"
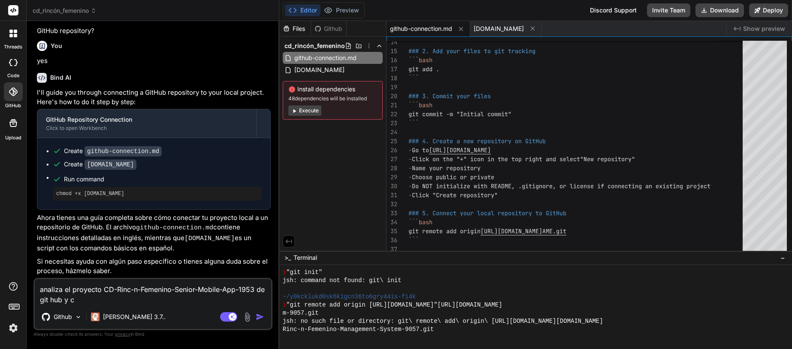
type textarea "analiza el proyecto CD-Rinc-n-Femenino-Senior-Mobile-App-1953 de git hub y cr"
type textarea "x"
type textarea "analiza el proyecto CD-Rinc-n-Femenino-Senior-Mobile-App-1953 de git hub y cre"
type textarea "x"
type textarea "analiza el proyecto CD-Rinc-n-Femenino-Senior-Mobile-App-1953 de git hub y crea"
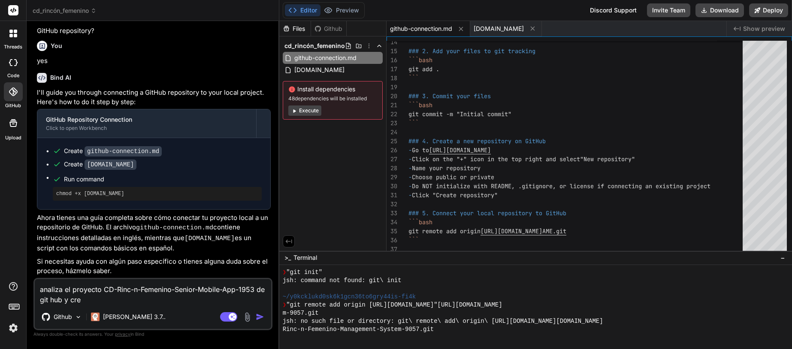
type textarea "x"
type textarea "analiza el proyecto CD-Rinc-n-Femenino-Senior-Mobile-App-1953 de git hub y cream"
type textarea "x"
type textarea "analiza el proyecto CD-Rinc-n-Femenino-Senior-Mobile-App-1953 de git hub y crea…"
type textarea "x"
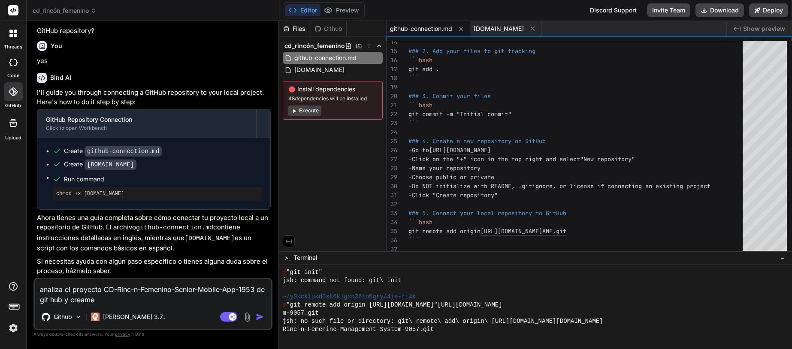
type textarea "analiza el proyecto CD-Rinc-n-Femenino-Senior-Mobile-App-1953 de git hub y crea…"
type textarea "x"
type textarea "analiza el proyecto CD-Rinc-n-Femenino-Senior-Mobile-App-1953 de git hub y crea…"
type textarea "x"
type textarea "analiza el proyecto CD-Rinc-n-Femenino-Senior-Mobile-App-1953 de git hub y crea…"
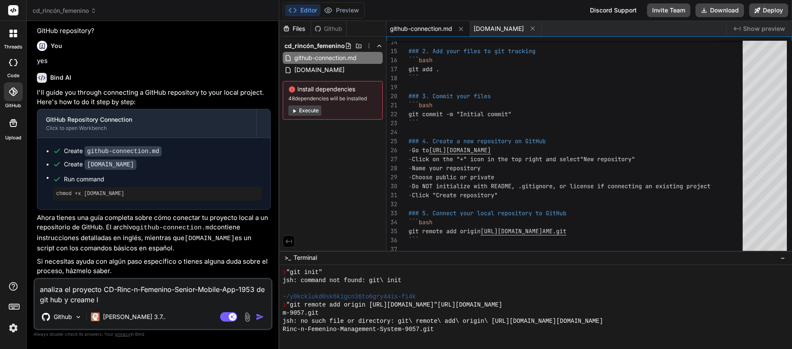
type textarea "x"
type textarea "analiza el proyecto CD-Rinc-n-Femenino-Senior-Mobile-App-1953 de git hub y crea…"
type textarea "x"
type textarea "analiza el proyecto CD-Rinc-n-Femenino-Senior-Mobile-App-1953 de git hub y crea…"
type textarea "x"
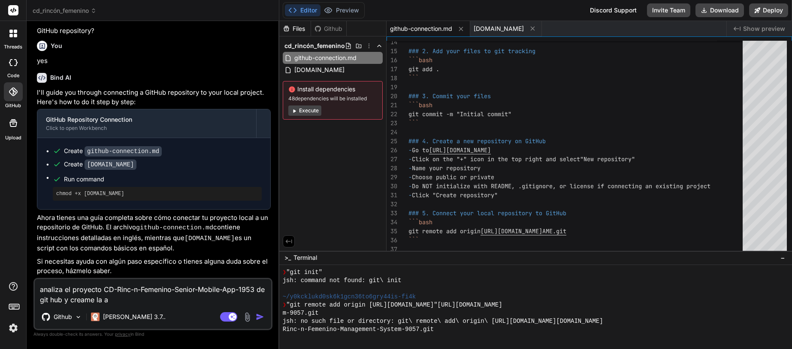
type textarea "analiza el proyecto CD-Rinc-n-Femenino-Senior-Mobile-App-1953 de git hub y crea…"
type textarea "x"
type textarea "analiza el proyecto CD-Rinc-n-Femenino-Senior-Mobile-App-1953 de git hub y crea…"
type textarea "x"
type textarea "analiza el proyecto CD-Rinc-n-Femenino-Senior-Mobile-App-1953 de git hub y crea…"
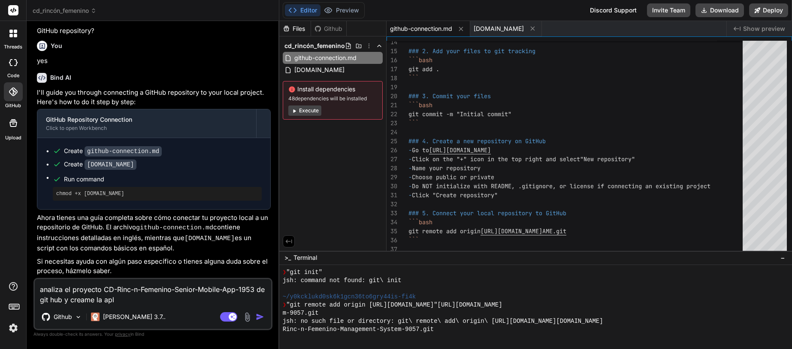
type textarea "x"
type textarea "analiza el proyecto CD-Rinc-n-Femenino-Senior-Mobile-App-1953 de git hub y crea…"
type textarea "x"
type textarea "analiza el proyecto CD-Rinc-n-Femenino-Senior-Mobile-App-1953 de git hub y crea…"
type textarea "x"
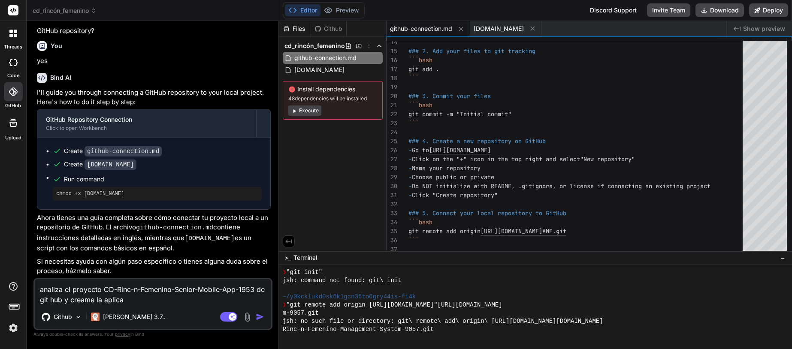
type textarea "analiza el proyecto CD-Rinc-n-Femenino-Senior-Mobile-App-1953 de git hub y crea…"
type textarea "x"
type textarea "analiza el proyecto CD-Rinc-n-Femenino-Senior-Mobile-App-1953 de git hub y crea…"
type textarea "x"
type textarea "analiza el proyecto CD-Rinc-n-Femenino-Senior-Mobile-App-1953 de git hub y crea…"
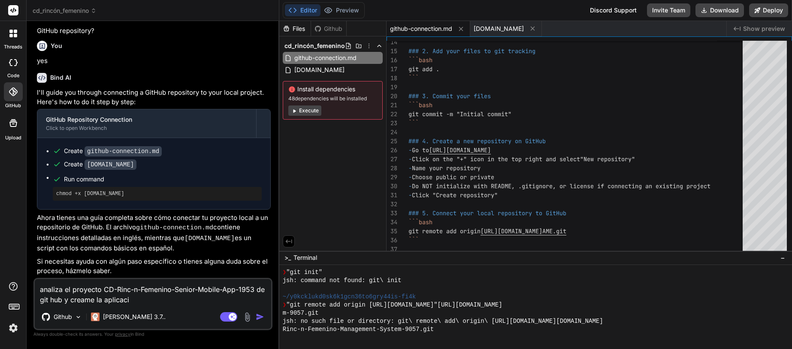
type textarea "x"
type textarea "analiza el proyecto CD-Rinc-n-Femenino-Senior-Mobile-App-1953 de git hub y crea…"
type textarea "x"
type textarea "analiza el proyecto CD-Rinc-n-Femenino-Senior-Mobile-App-1953 de git hub y crea…"
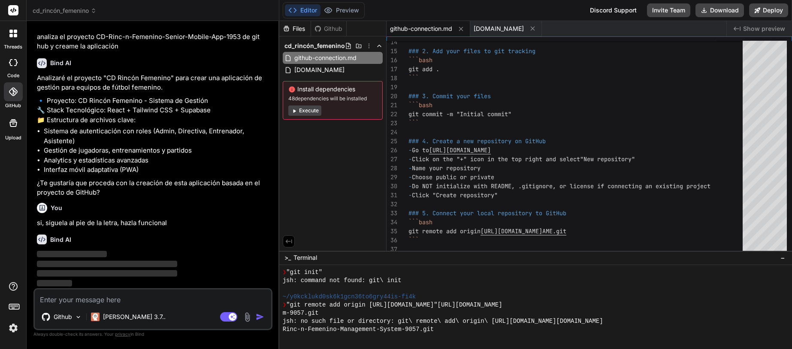
scroll to position [458, 0]
click at [377, 63] on div "github-connection.md" at bounding box center [333, 58] width 100 height 12
click at [378, 57] on icon at bounding box center [377, 57] width 7 height 7
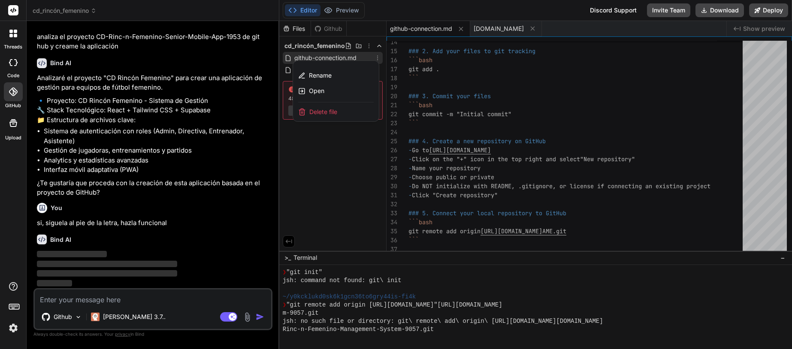
click at [378, 57] on div at bounding box center [535, 185] width 513 height 328
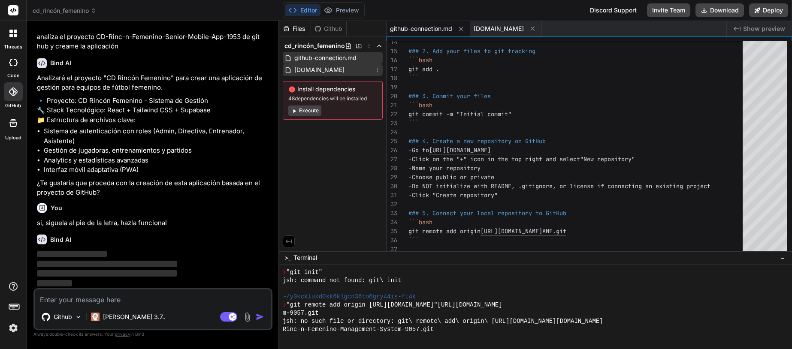
click at [345, 72] on span "[DOMAIN_NAME]" at bounding box center [319, 70] width 52 height 10
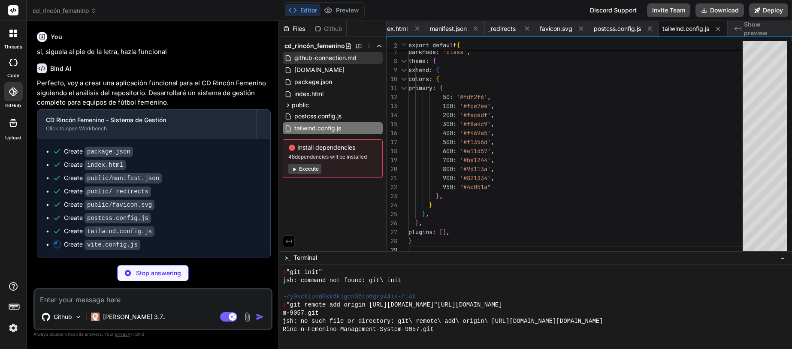
scroll to position [63, 0]
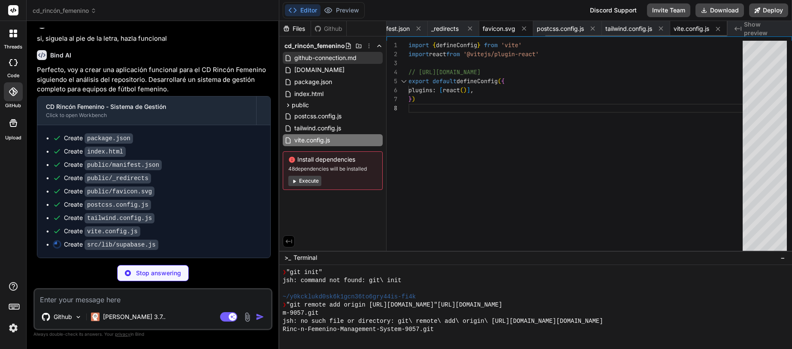
click at [494, 31] on span "favicon.svg" at bounding box center [499, 28] width 33 height 9
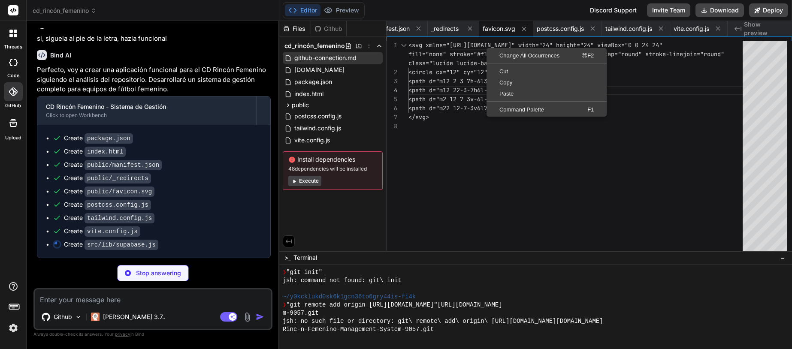
scroll to position [0, 0]
click at [671, 82] on div "<path d="m22 12-7-3v6l7-3Z"/> <svg xmlns=" [URL][DOMAIN_NAME] " width="24" heig…" at bounding box center [577, 148] width 339 height 214
click at [499, 150] on div "<path d="m22 12-7-3v6l7-3Z"/> <svg xmlns=" [URL][DOMAIN_NAME] " width="24" heig…" at bounding box center [577, 148] width 339 height 214
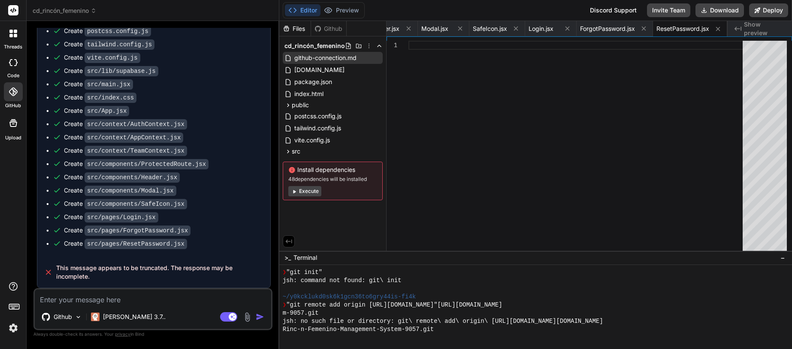
scroll to position [807, 0]
click at [106, 299] on textarea at bounding box center [153, 297] width 236 height 15
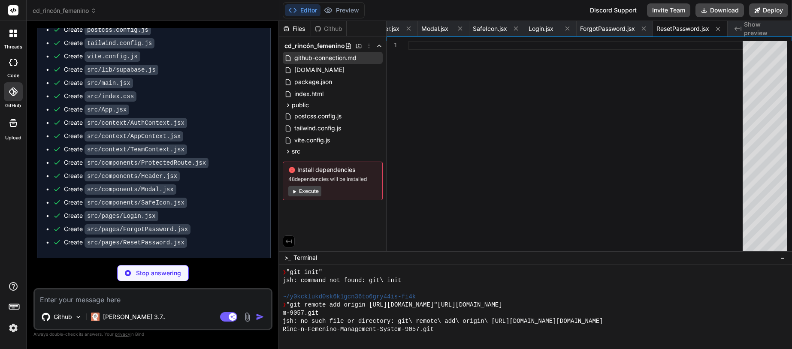
scroll to position [786, 0]
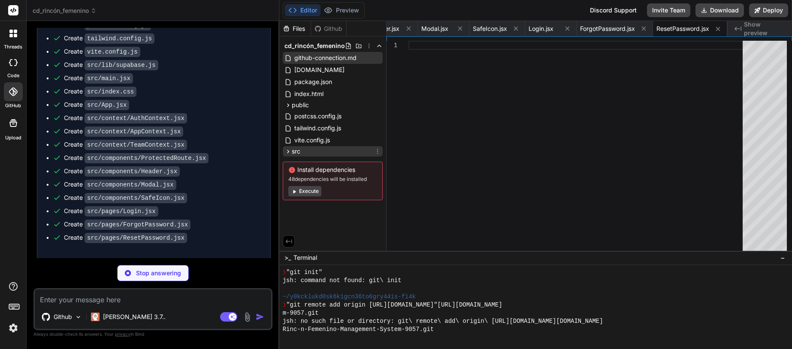
click at [289, 154] on icon at bounding box center [287, 151] width 7 height 7
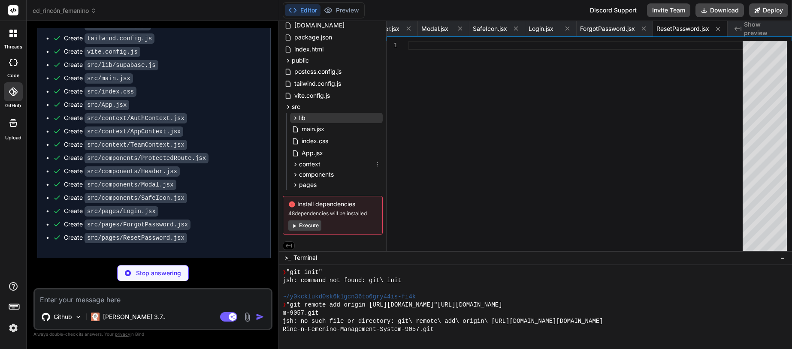
scroll to position [47, 0]
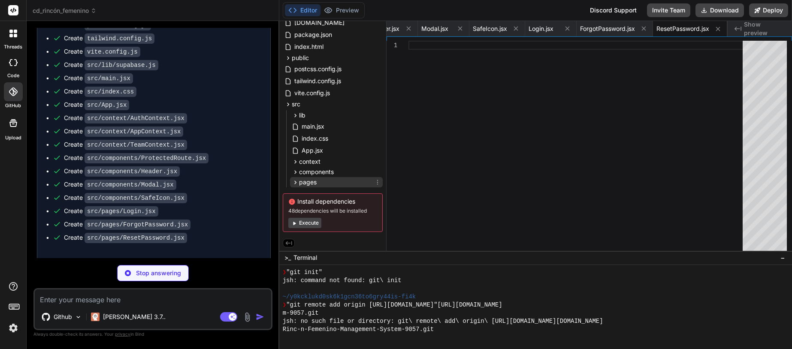
click at [296, 180] on icon at bounding box center [295, 182] width 7 height 7
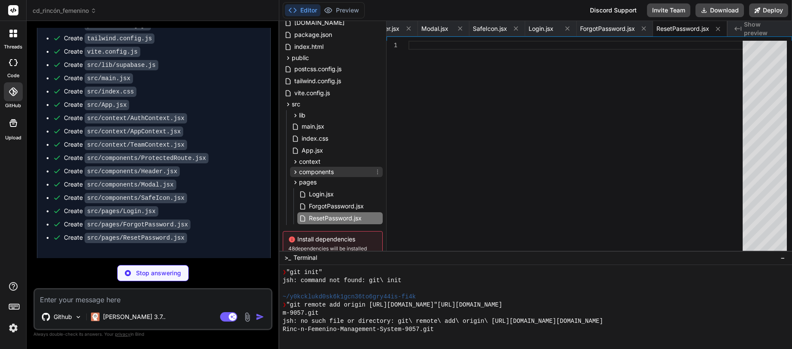
scroll to position [76, 0]
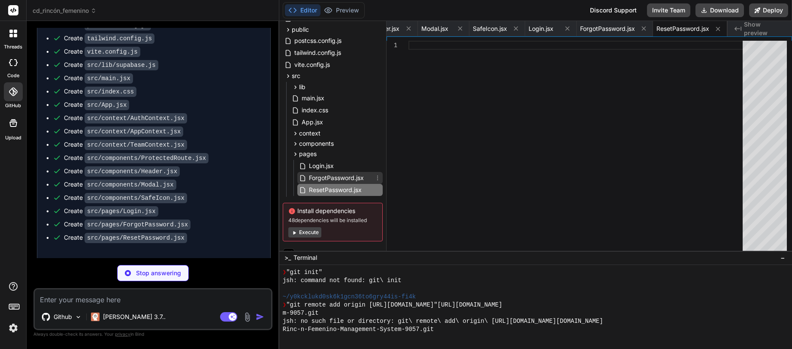
click at [329, 181] on span "ForgotPassword.jsx" at bounding box center [336, 178] width 57 height 10
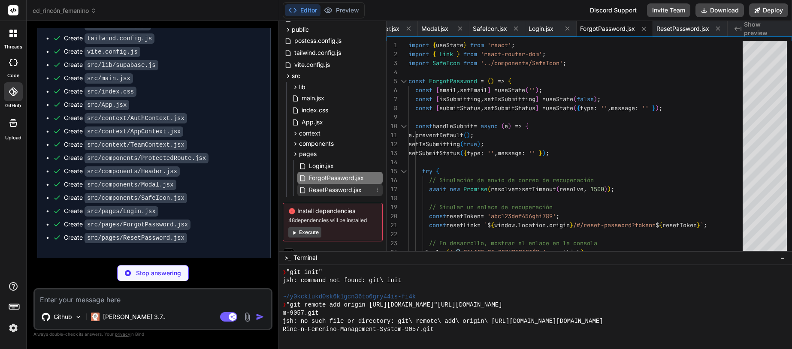
click at [336, 189] on span "ResetPassword.jsx" at bounding box center [335, 190] width 54 height 10
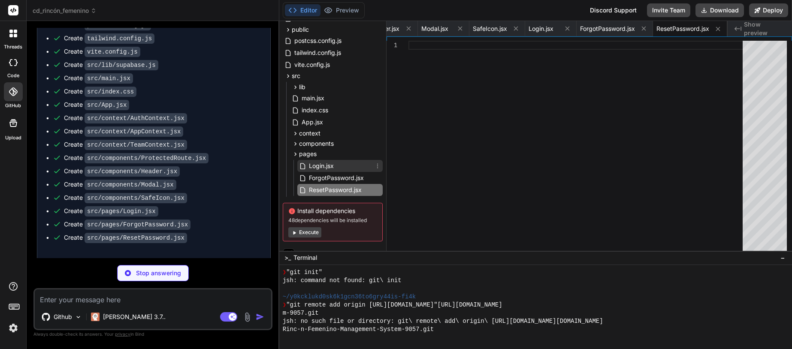
click at [326, 162] on span "Login.jsx" at bounding box center [321, 166] width 27 height 10
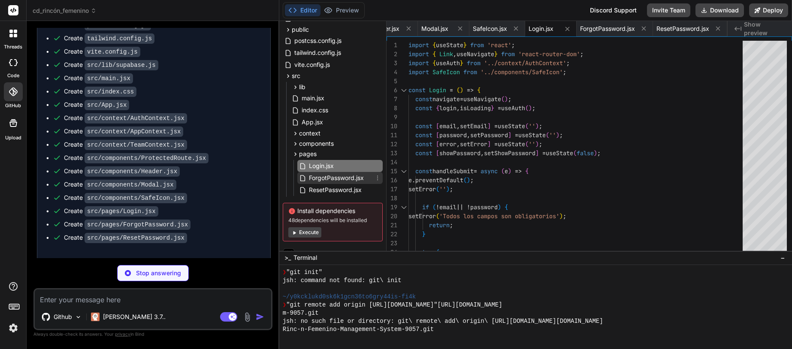
click at [327, 176] on span "ForgotPassword.jsx" at bounding box center [336, 178] width 57 height 10
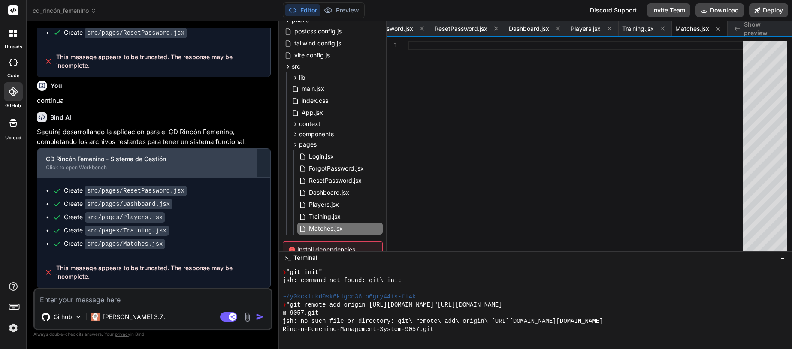
scroll to position [1016, 0]
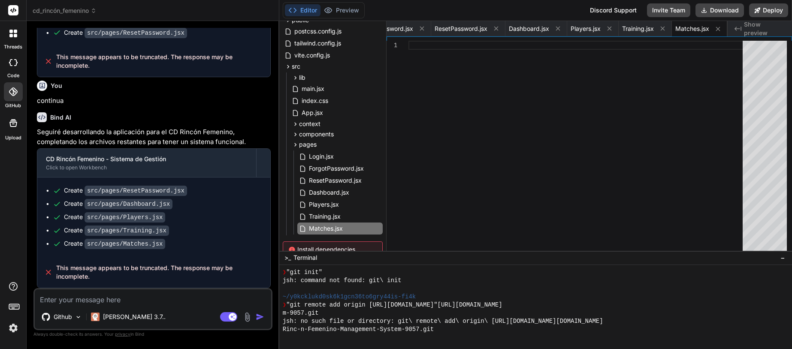
click at [135, 301] on textarea at bounding box center [153, 297] width 236 height 15
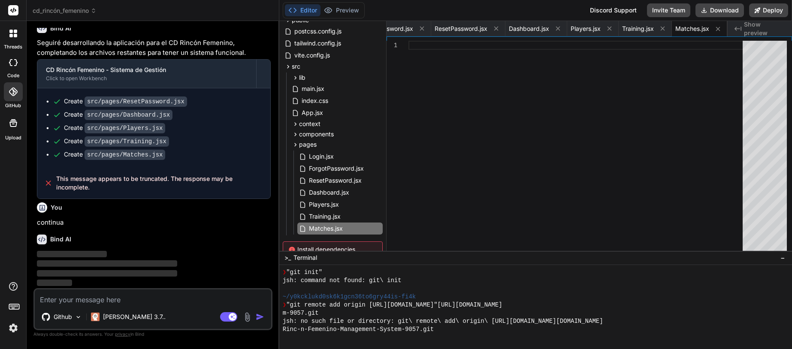
scroll to position [1105, 0]
click at [328, 218] on span "Training.jsx" at bounding box center [324, 217] width 33 height 10
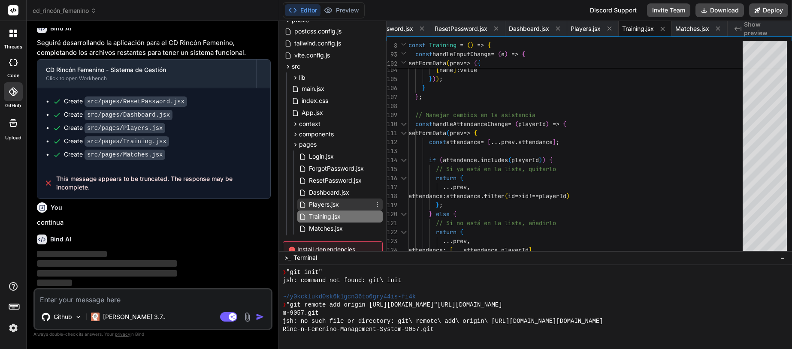
click at [328, 207] on span "Players.jsx" at bounding box center [324, 205] width 32 height 10
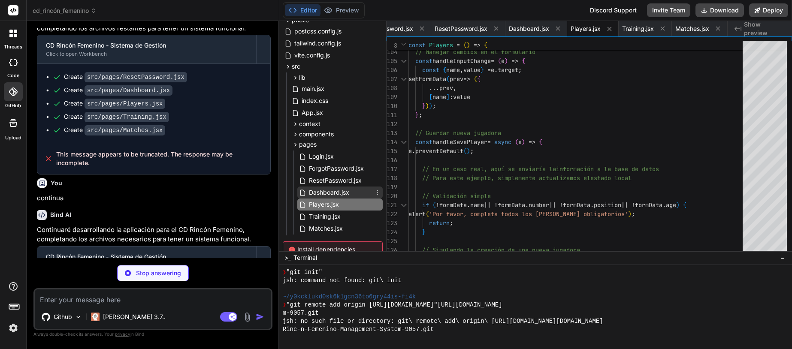
click at [335, 194] on span "Dashboard.jsx" at bounding box center [329, 193] width 42 height 10
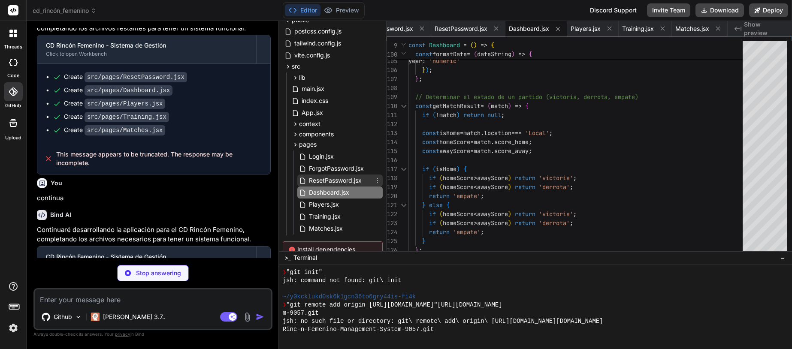
click at [338, 184] on span "ResetPassword.jsx" at bounding box center [335, 180] width 54 height 10
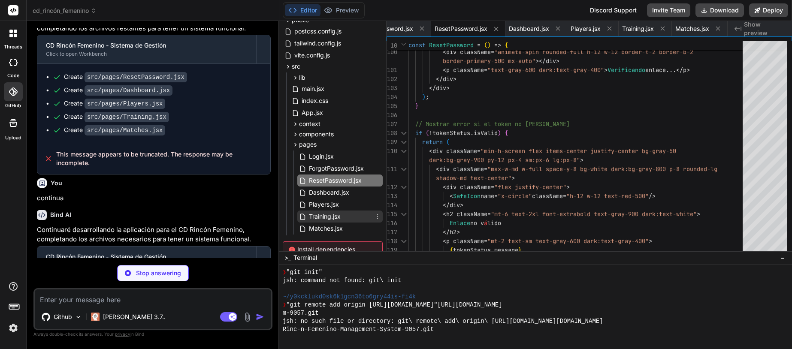
click at [323, 216] on span "Training.jsx" at bounding box center [324, 217] width 33 height 10
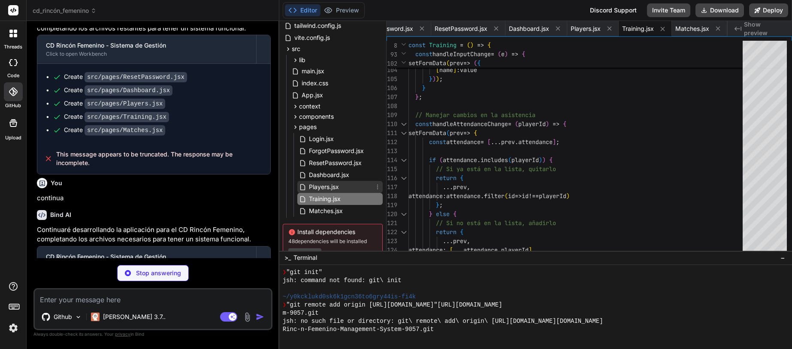
scroll to position [103, 0]
click at [329, 210] on span "Matches.jsx" at bounding box center [326, 210] width 36 height 10
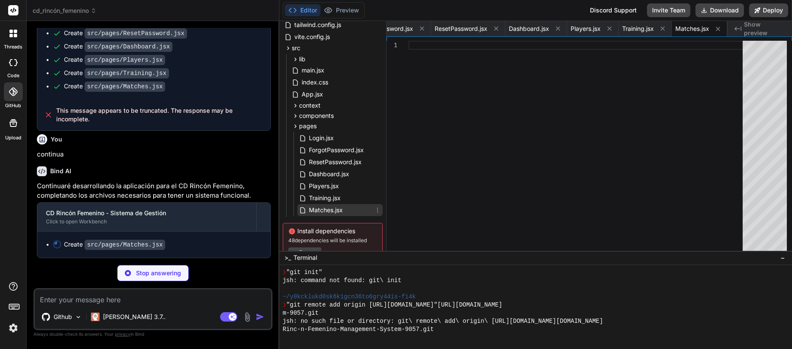
scroll to position [113, 0]
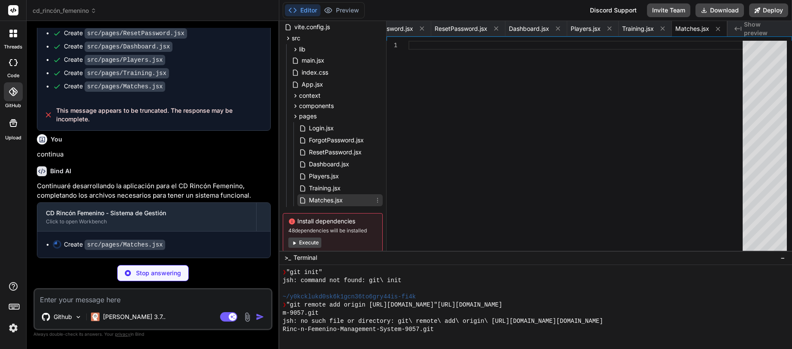
click at [324, 198] on span "Matches.jsx" at bounding box center [326, 200] width 36 height 10
click at [327, 185] on span "Training.jsx" at bounding box center [324, 188] width 33 height 10
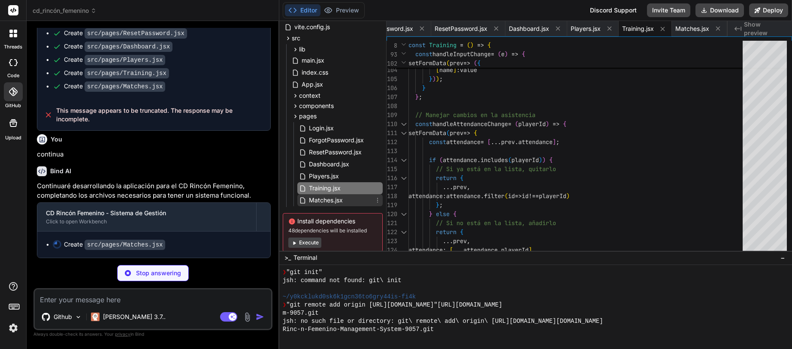
click at [327, 200] on span "Matches.jsx" at bounding box center [326, 200] width 36 height 10
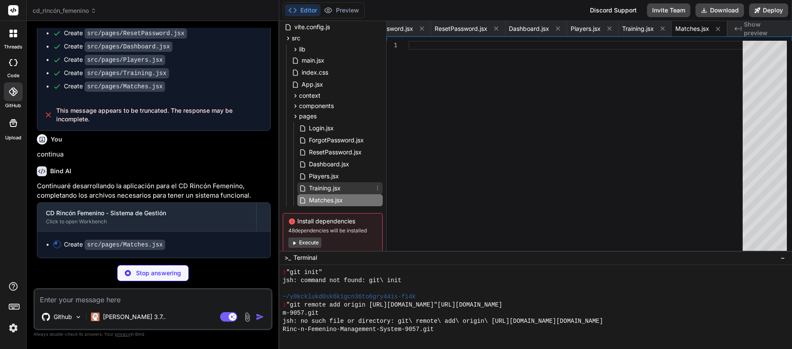
click at [327, 185] on span "Training.jsx" at bounding box center [324, 188] width 33 height 10
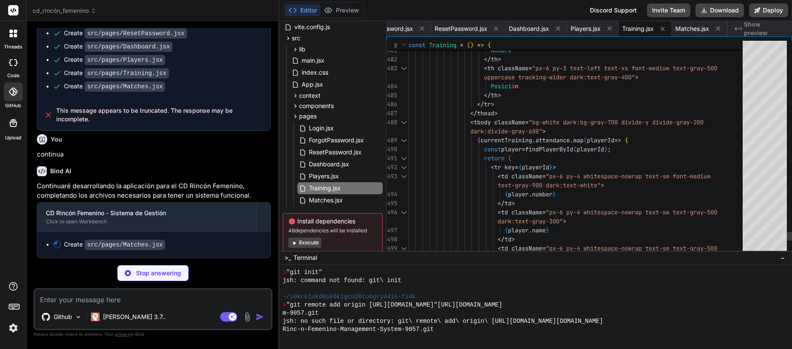
scroll to position [36, 0]
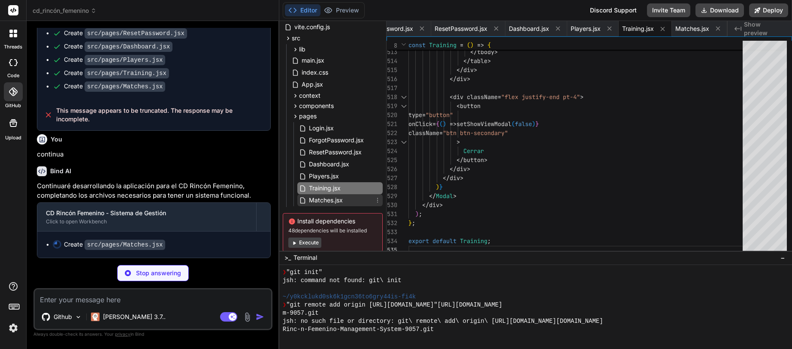
click at [330, 201] on span "Matches.jsx" at bounding box center [326, 200] width 36 height 10
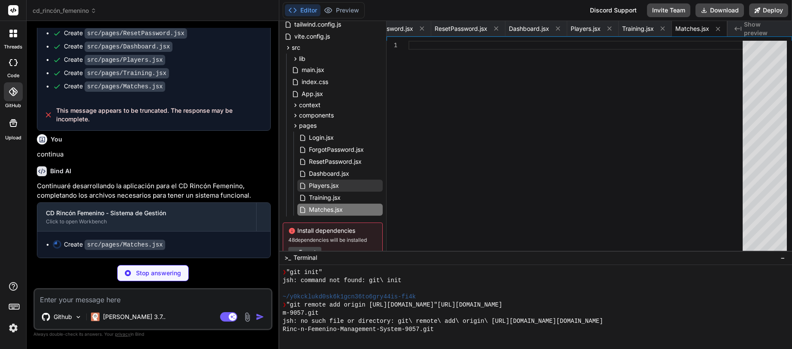
scroll to position [100, 0]
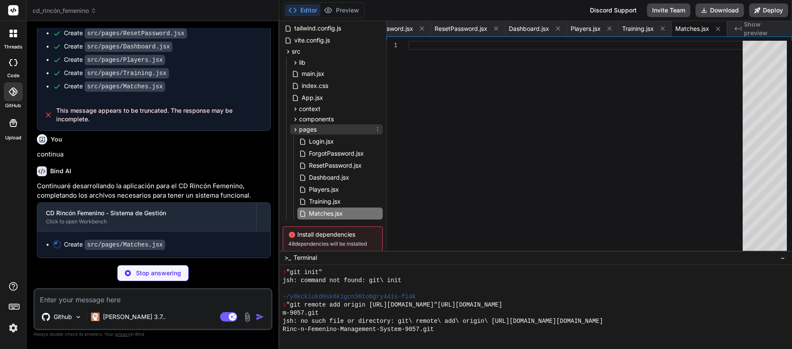
click at [295, 130] on icon at bounding box center [295, 129] width 7 height 7
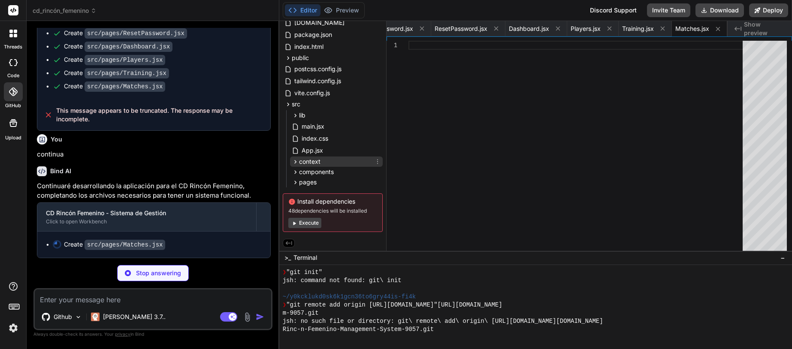
click at [296, 161] on icon at bounding box center [295, 161] width 7 height 7
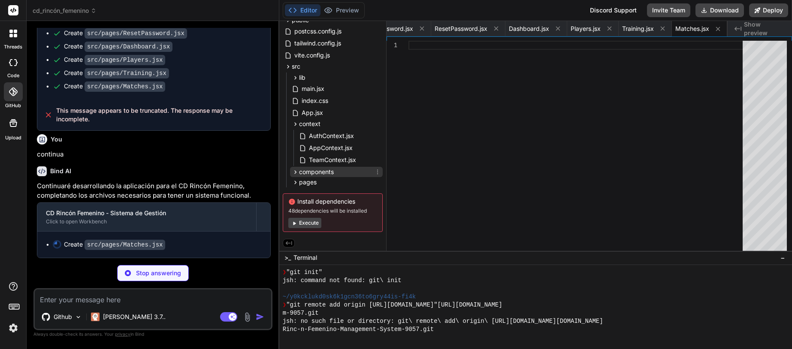
click at [295, 169] on icon at bounding box center [295, 172] width 7 height 7
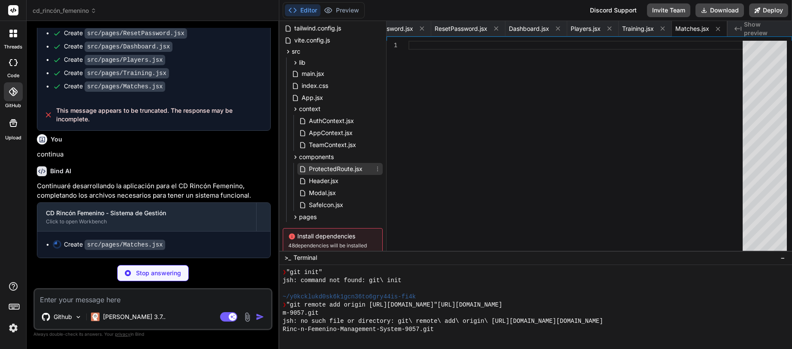
click at [311, 171] on span "ProtectedRoute.jsx" at bounding box center [335, 169] width 55 height 10
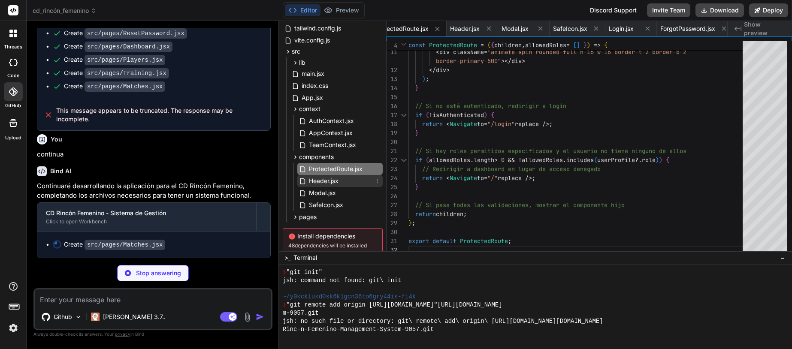
click at [321, 181] on span "Header.jsx" at bounding box center [323, 181] width 31 height 10
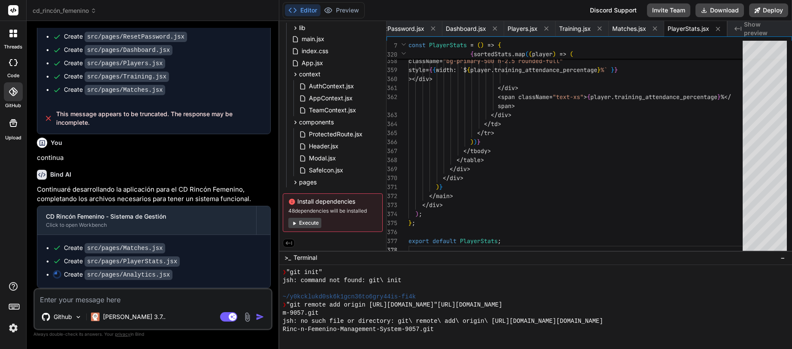
scroll to position [0, 0]
